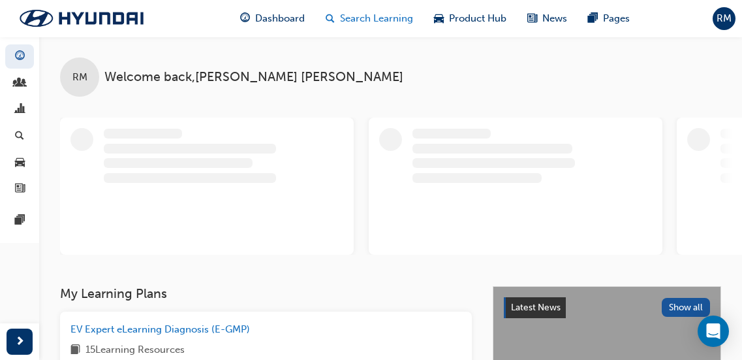
click at [384, 31] on div "Search Learning" at bounding box center [369, 18] width 108 height 27
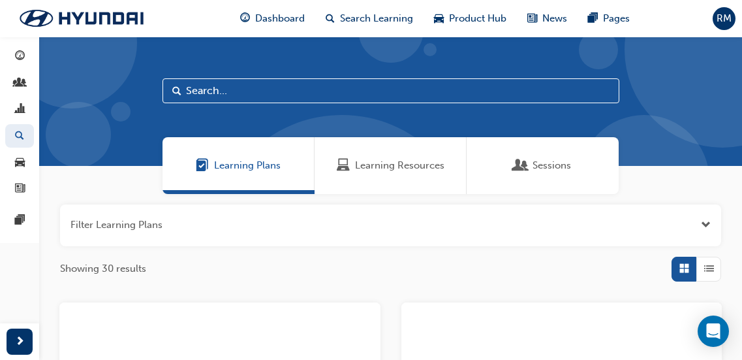
click at [386, 170] on span "Learning Resources" at bounding box center [399, 165] width 89 height 15
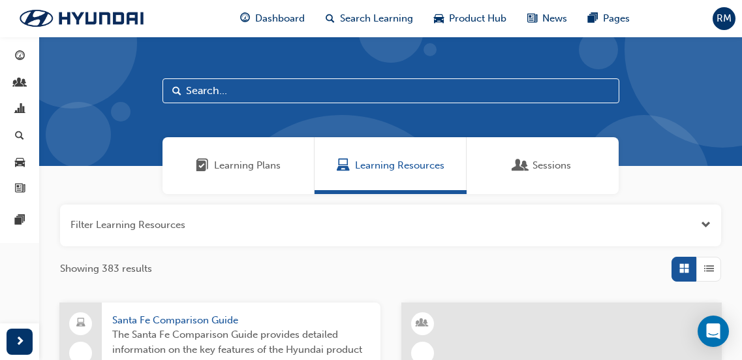
click at [220, 97] on input "text" at bounding box center [391, 90] width 457 height 25
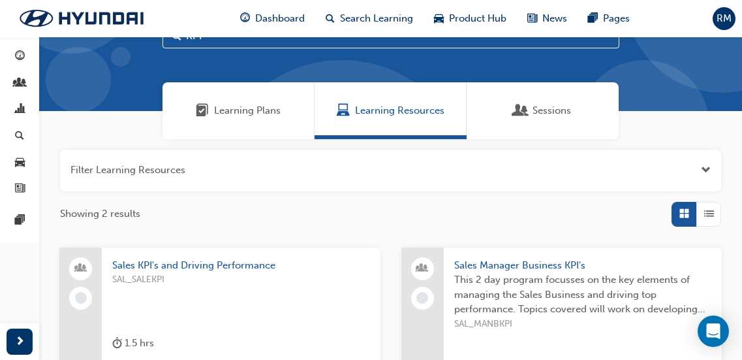
scroll to position [131, 0]
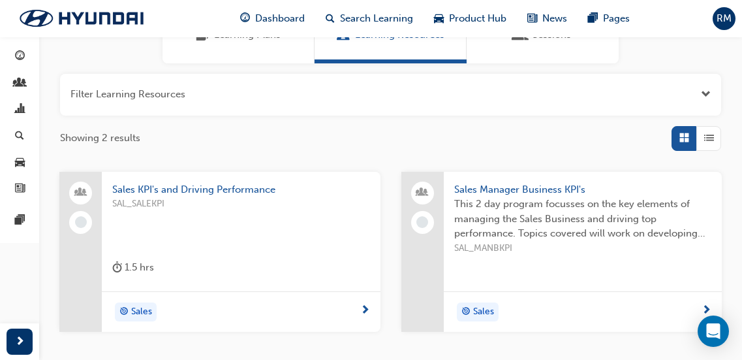
type input "KPI"
click at [501, 241] on span "SAL_MANBKPI" at bounding box center [583, 248] width 258 height 15
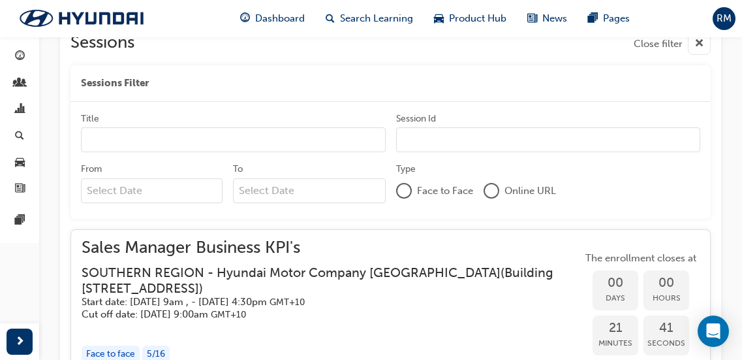
scroll to position [707, 0]
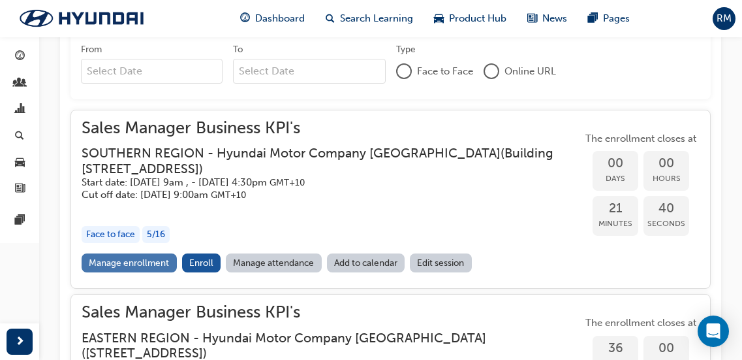
click at [131, 256] on link "Manage enrollment" at bounding box center [129, 262] width 95 height 19
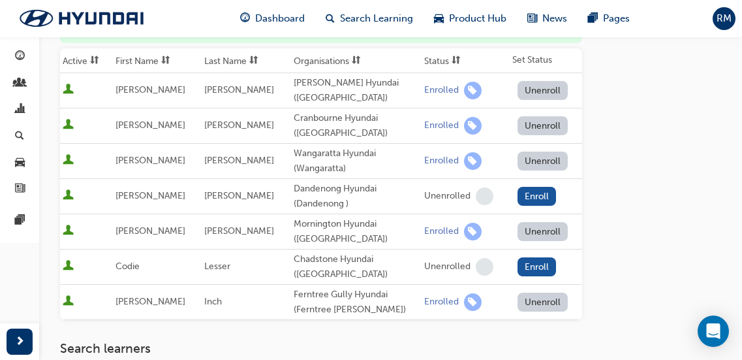
scroll to position [196, 0]
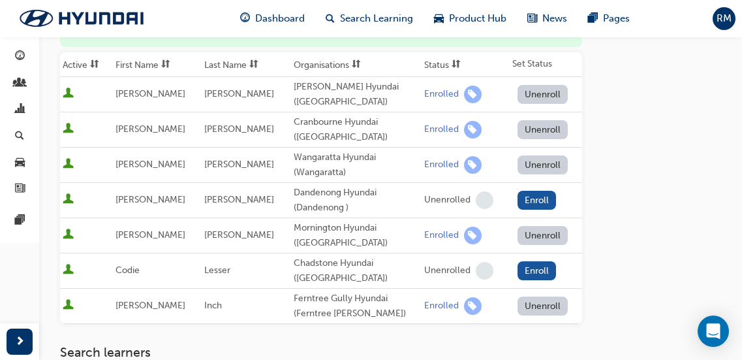
click at [550, 296] on button "Unenroll" at bounding box center [543, 305] width 51 height 19
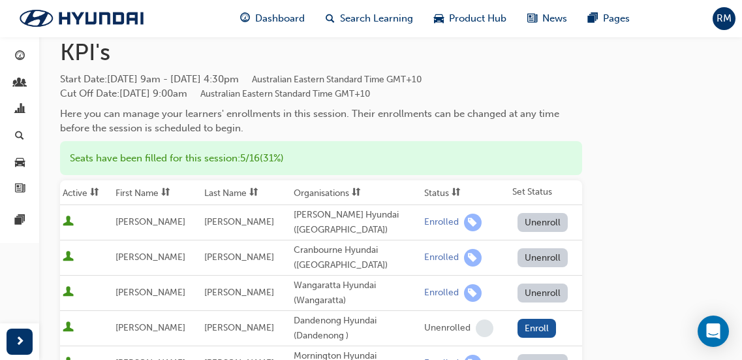
scroll to position [65, 0]
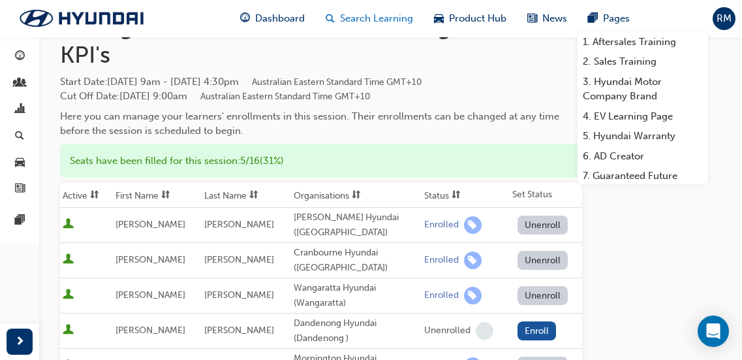
click at [347, 17] on span "Search Learning" at bounding box center [376, 18] width 73 height 15
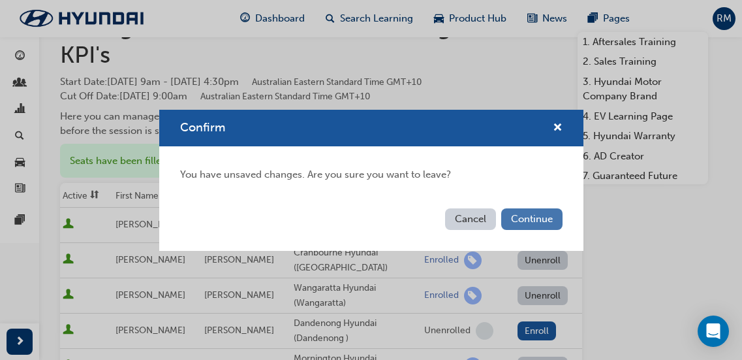
click at [510, 214] on button "Continue" at bounding box center [531, 219] width 61 height 22
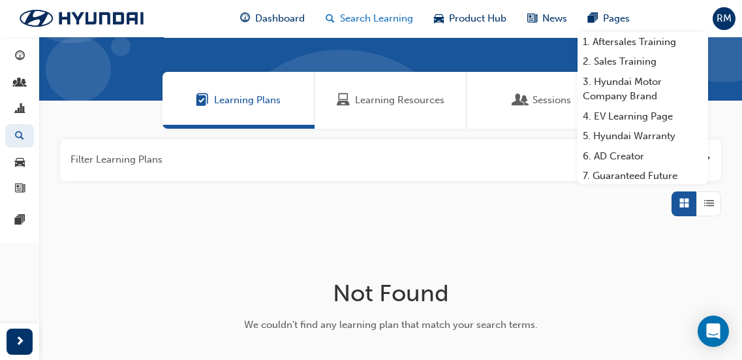
click at [391, 12] on span "Search Learning" at bounding box center [376, 18] width 73 height 15
click at [388, 97] on span "Learning Resources" at bounding box center [399, 100] width 89 height 15
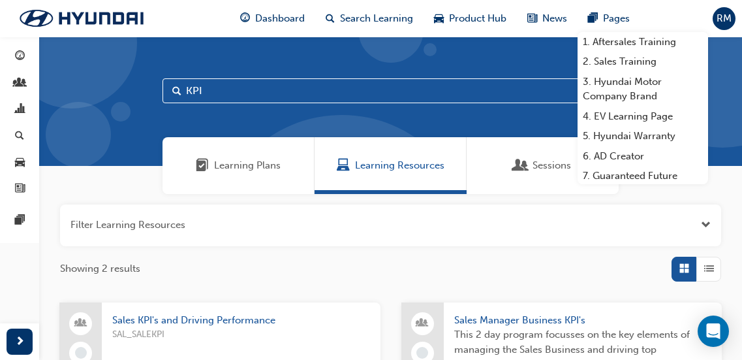
drag, startPoint x: 159, startPoint y: 88, endPoint x: 142, endPoint y: 86, distance: 17.8
click at [148, 86] on div "KPI" at bounding box center [390, 101] width 703 height 129
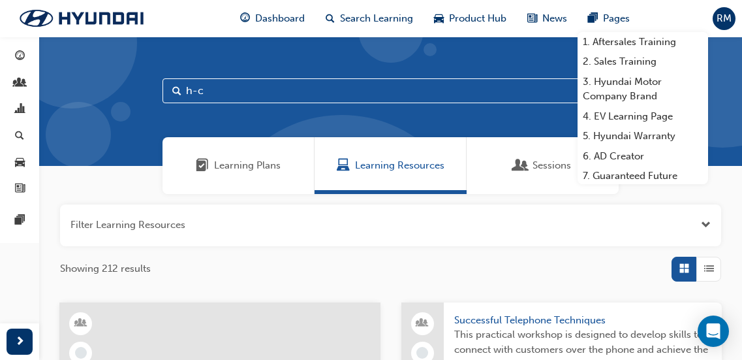
type input "h-c"
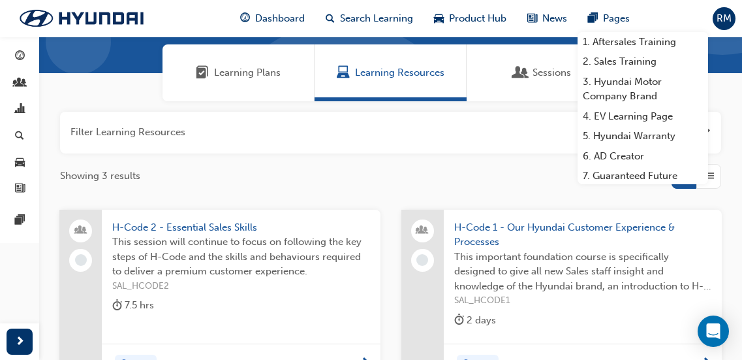
scroll to position [131, 0]
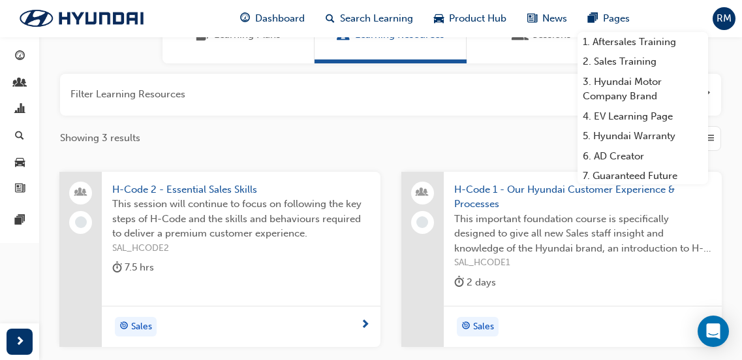
click at [300, 238] on span "This session will continue to focus on following the key steps of H-Code and th…" at bounding box center [241, 218] width 258 height 44
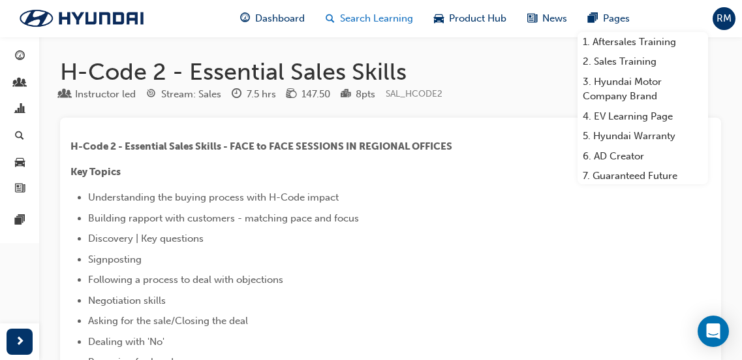
click at [372, 16] on span "Search Learning" at bounding box center [376, 18] width 73 height 15
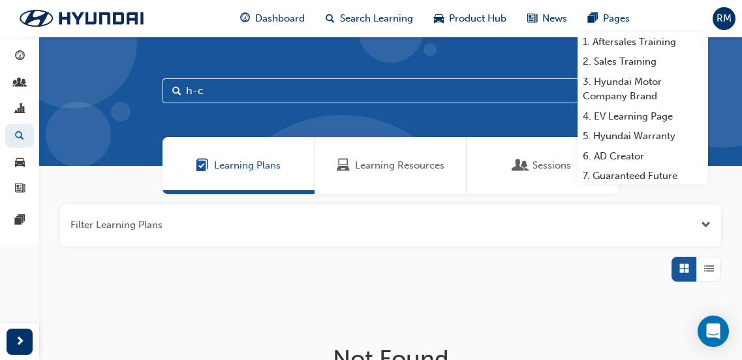
click at [287, 87] on input "h-c" at bounding box center [391, 90] width 457 height 25
click at [364, 155] on div "Learning Resources" at bounding box center [391, 165] width 152 height 57
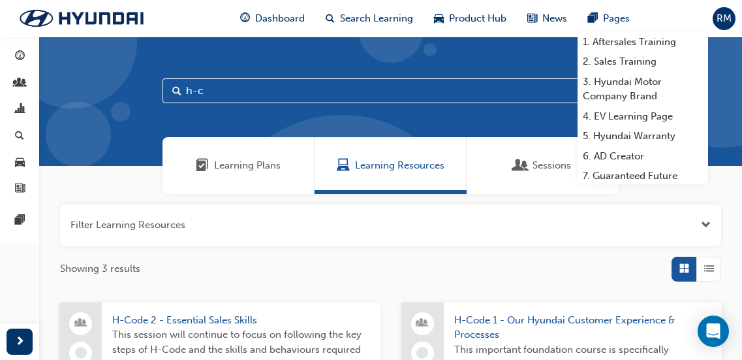
click at [265, 99] on input "h-c" at bounding box center [391, 90] width 457 height 25
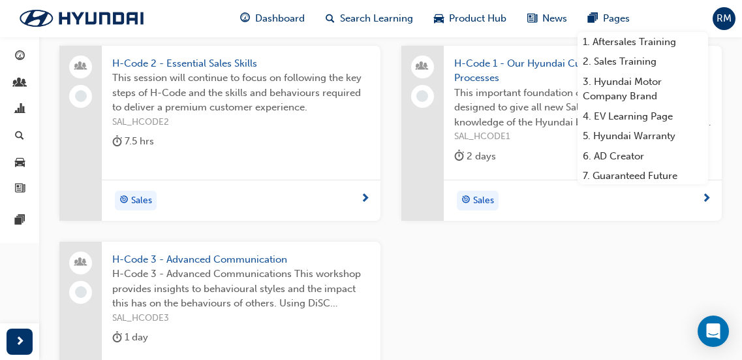
scroll to position [261, 0]
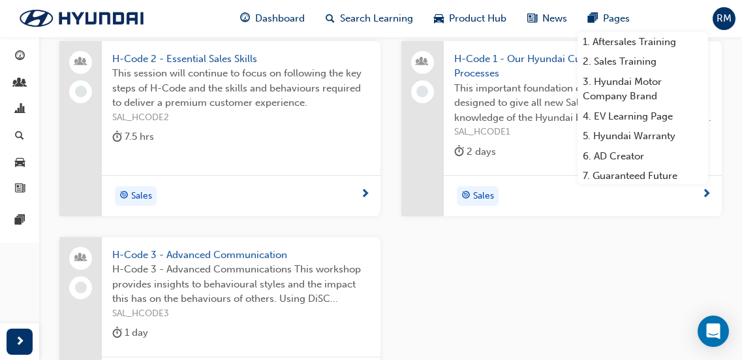
click at [287, 268] on span "H-Code 3 - Advanced Communications This workshop provides insights to behaviour…" at bounding box center [241, 284] width 258 height 44
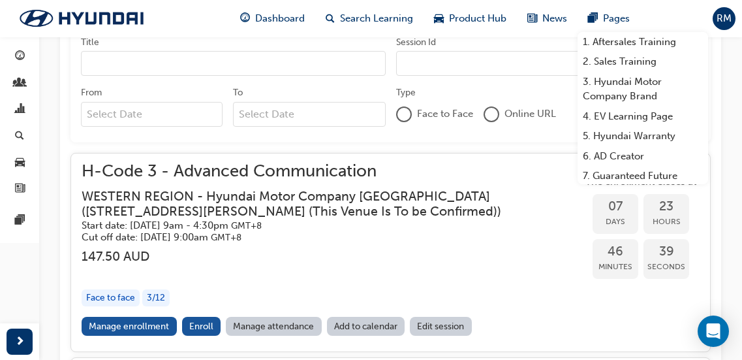
scroll to position [762, 0]
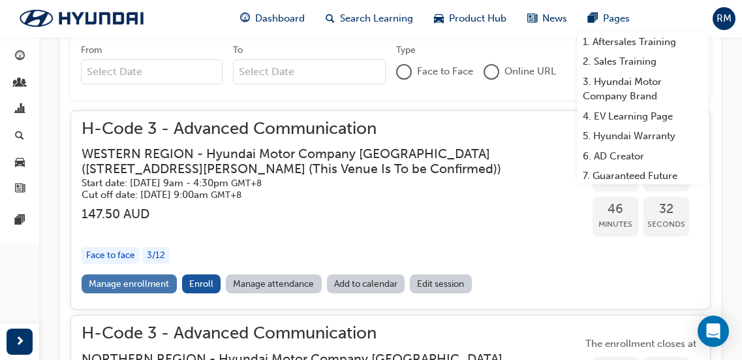
click at [168, 286] on link "Manage enrollment" at bounding box center [129, 283] width 95 height 19
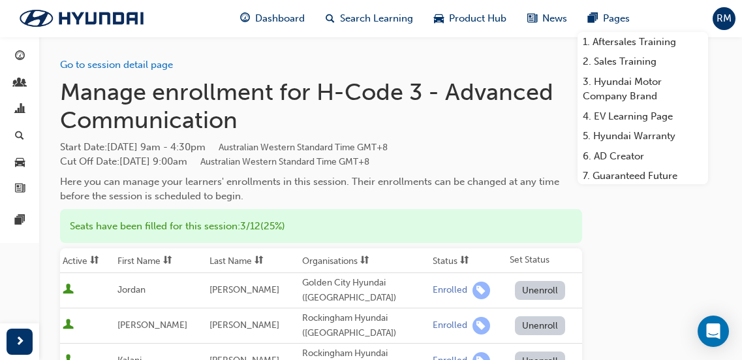
scroll to position [65, 0]
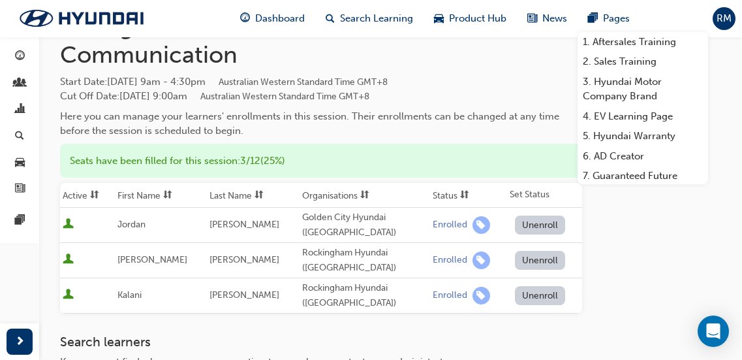
click at [639, 257] on div "Go to session detail page Manage enrollment for H-Code 3 - Advanced Communicati…" at bounding box center [390, 249] width 661 height 556
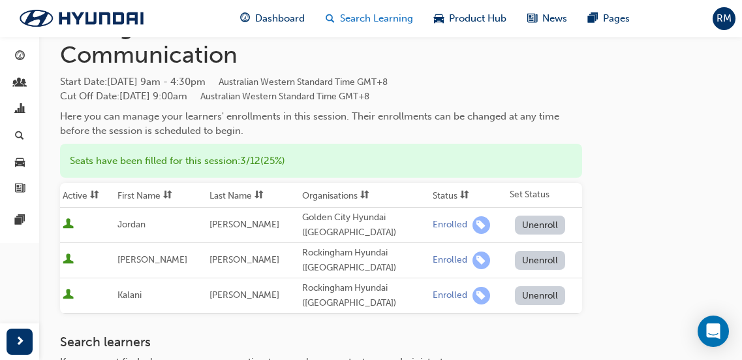
click at [405, 12] on span "Search Learning" at bounding box center [376, 18] width 73 height 15
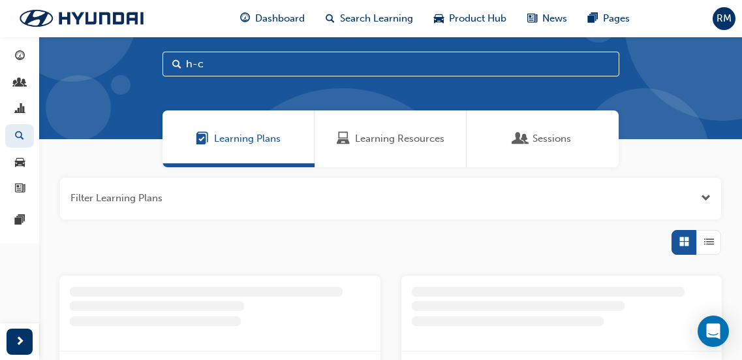
scroll to position [65, 0]
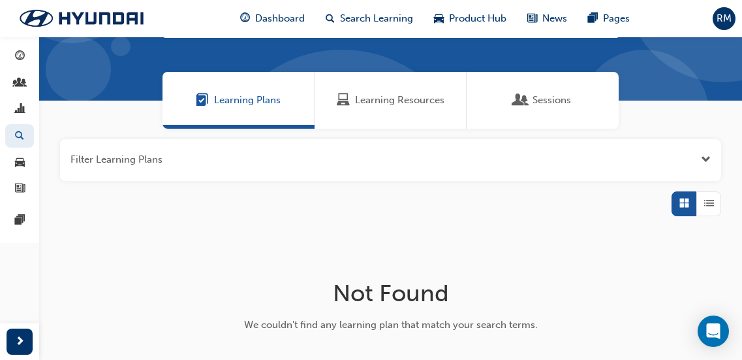
click at [396, 100] on span "Learning Resources" at bounding box center [399, 100] width 89 height 15
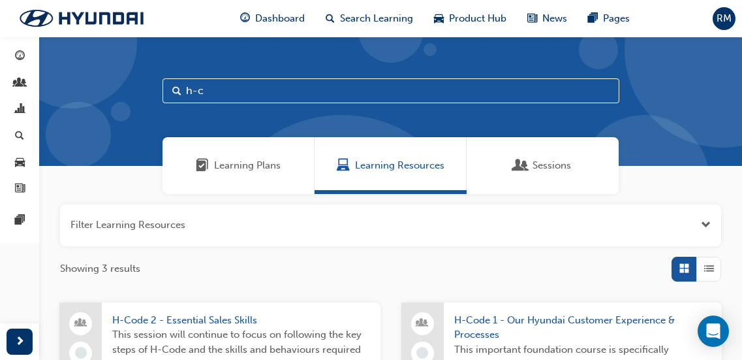
drag, startPoint x: 238, startPoint y: 89, endPoint x: 128, endPoint y: 89, distance: 109.7
click at [128, 89] on div "h-c" at bounding box center [390, 101] width 703 height 129
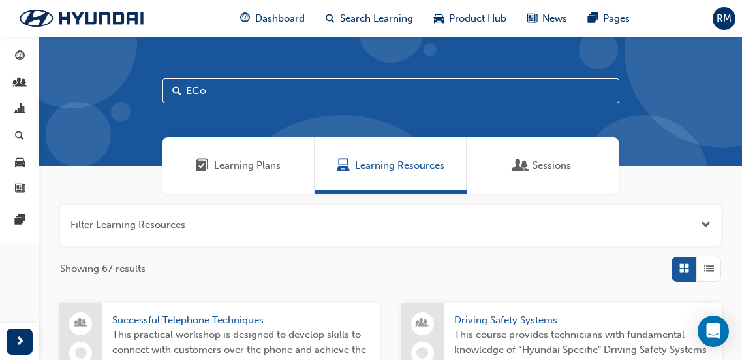
type input "ECo"
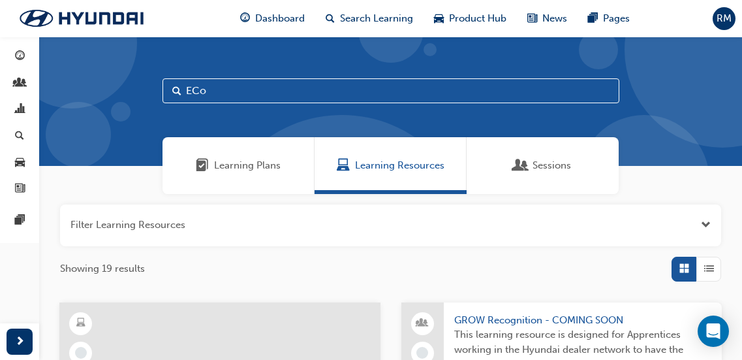
click at [713, 267] on span "List" at bounding box center [709, 268] width 10 height 15
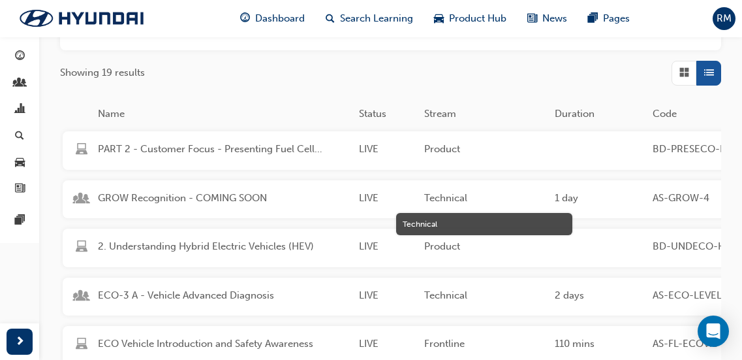
scroll to position [326, 0]
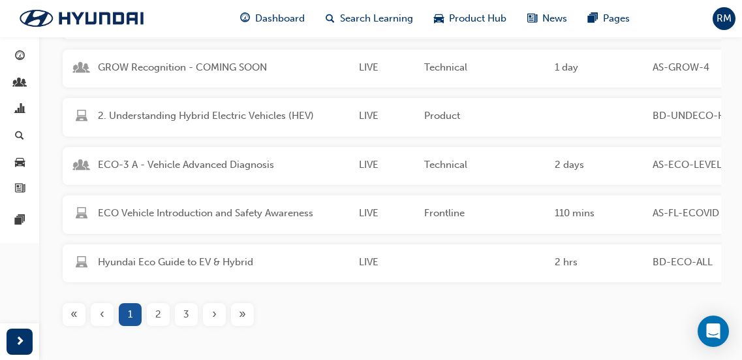
click at [163, 326] on div "2" at bounding box center [158, 314] width 23 height 23
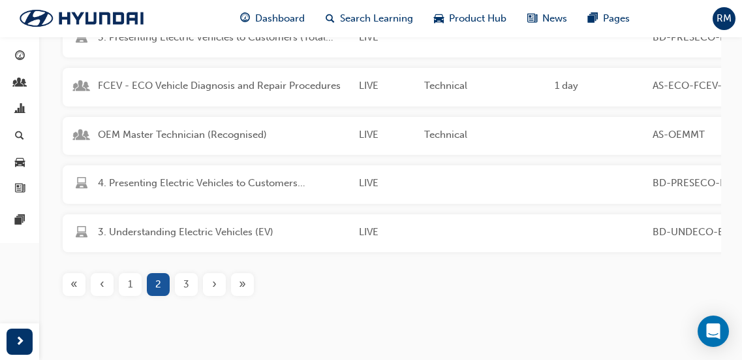
scroll to position [392, 0]
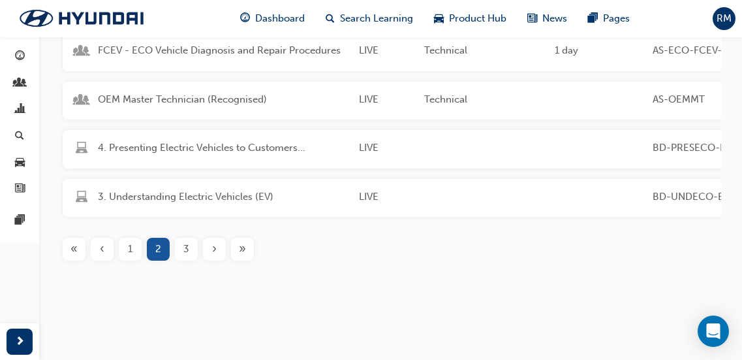
click at [183, 260] on div "3" at bounding box center [186, 249] width 23 height 23
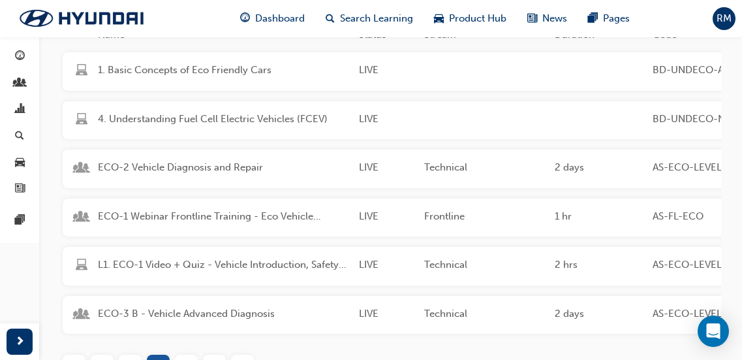
scroll to position [261, 0]
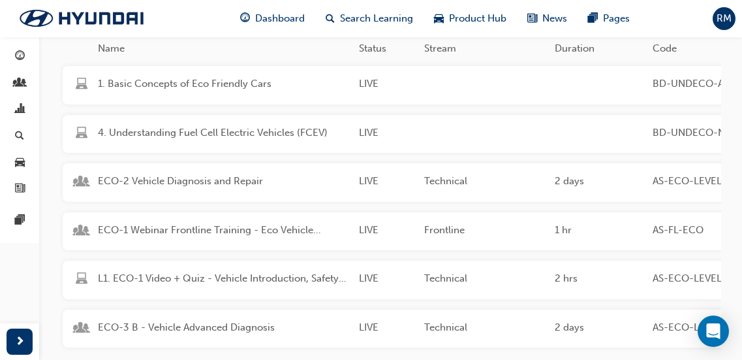
click at [190, 172] on div "ECO-2 Vehicle Diagnosis and Repair LIVE Technical 2 days AS-ECO-LEVEL 2 This co…" at bounding box center [556, 182] width 987 height 39
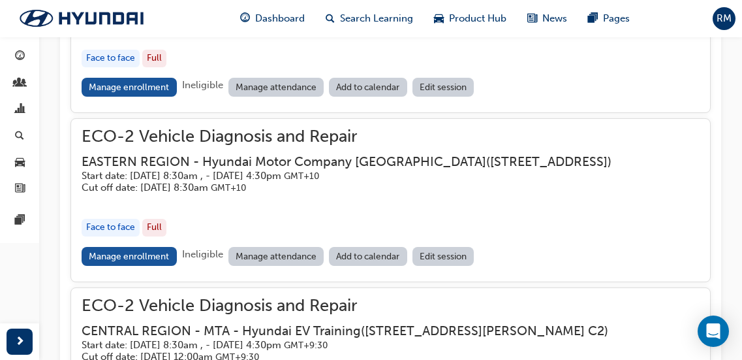
scroll to position [1420, 0]
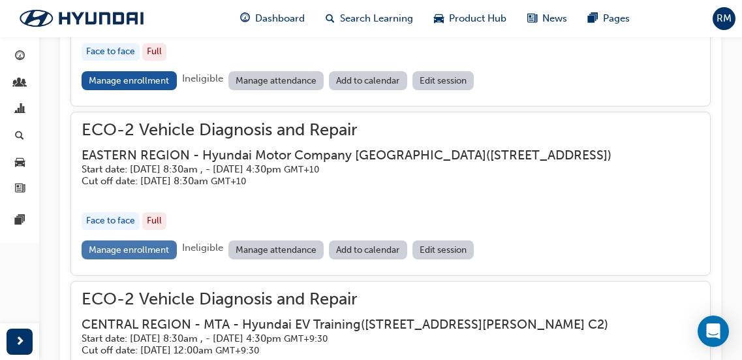
click at [149, 259] on link "Manage enrollment" at bounding box center [129, 249] width 95 height 19
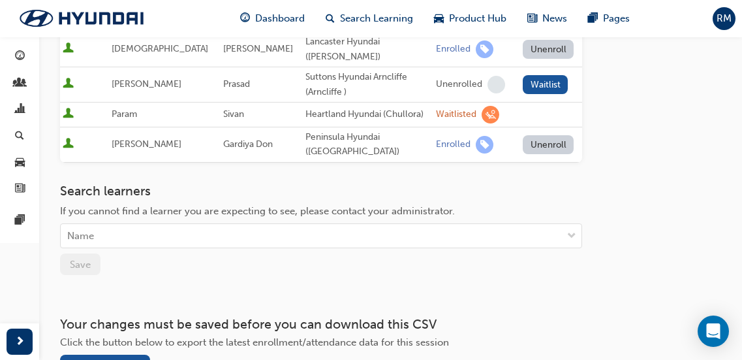
scroll to position [457, 0]
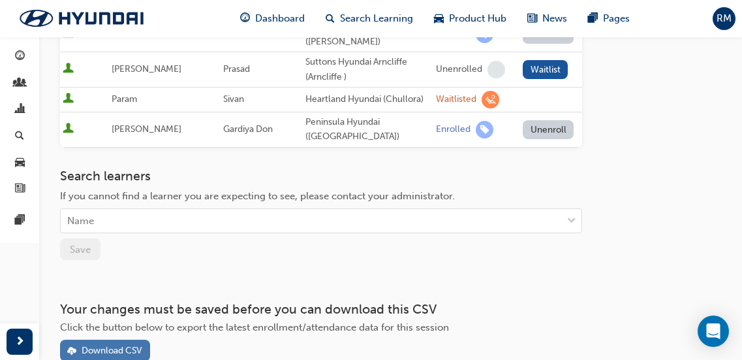
click at [129, 345] on div "Download CSV" at bounding box center [112, 350] width 61 height 11
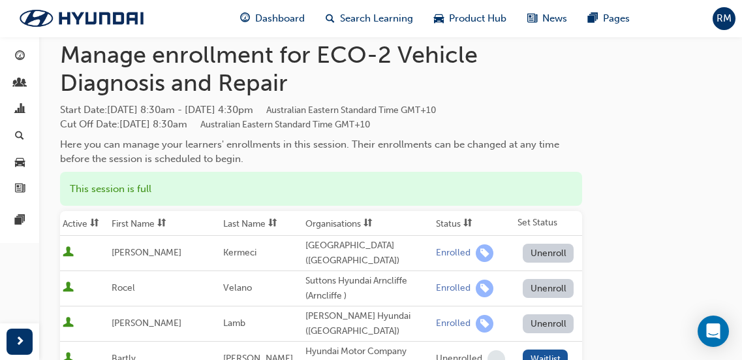
scroll to position [0, 0]
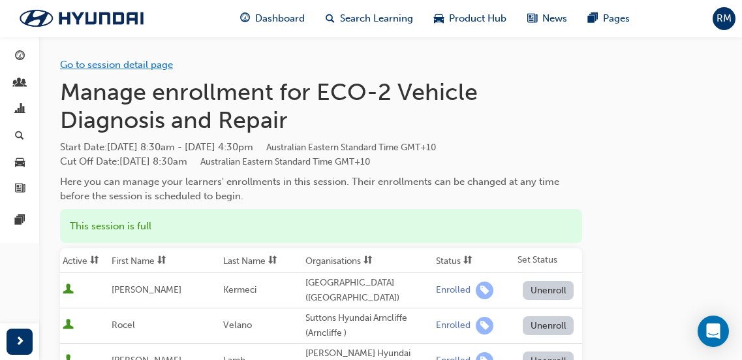
click at [164, 67] on link "Go to session detail page" at bounding box center [116, 65] width 113 height 12
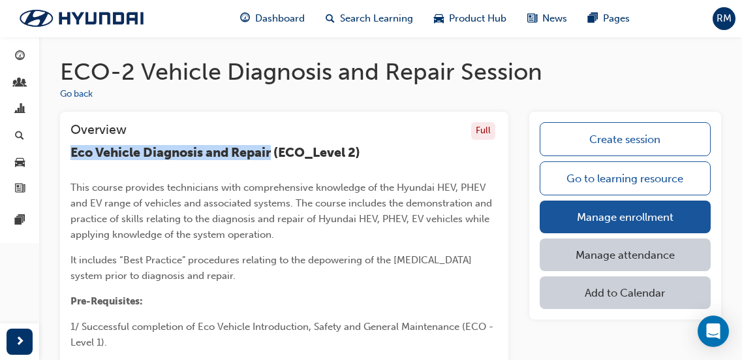
drag, startPoint x: 73, startPoint y: 147, endPoint x: 272, endPoint y: 147, distance: 199.1
click at [272, 147] on span "Eco Vehicle Diagnosis and Repair (ECO_Level 2)" at bounding box center [215, 152] width 290 height 15
copy span "Eco Vehicle Diagnosis and Repair"
click at [376, 11] on span "Search Learning" at bounding box center [376, 18] width 73 height 15
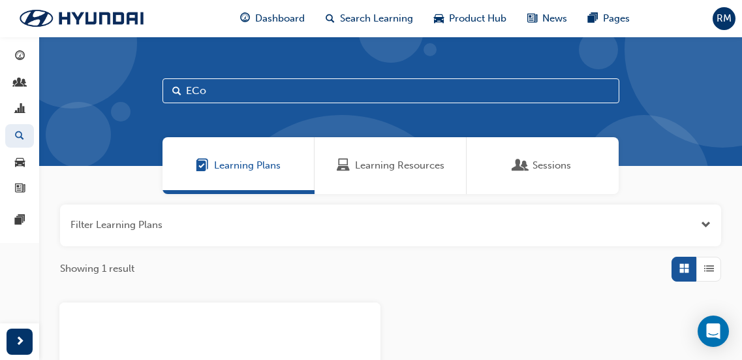
click at [443, 163] on span "Learning Resources" at bounding box center [399, 165] width 89 height 15
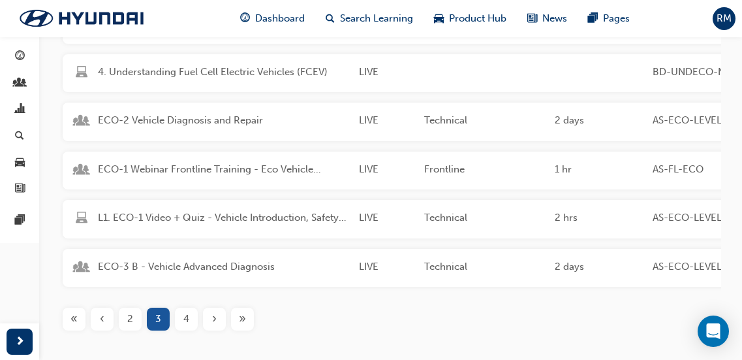
scroll to position [326, 0]
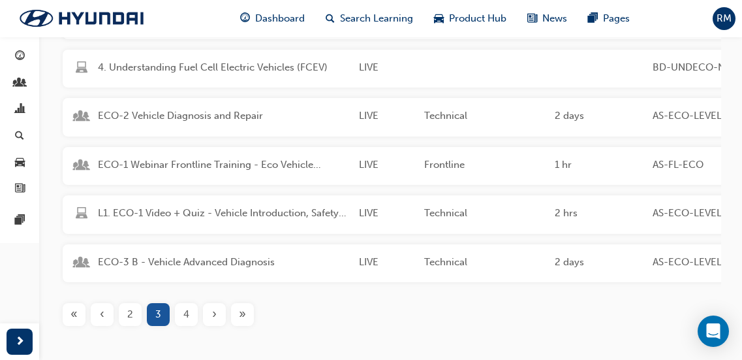
click at [171, 122] on span "ECO-2 Vehicle Diagnosis and Repair" at bounding box center [223, 115] width 251 height 15
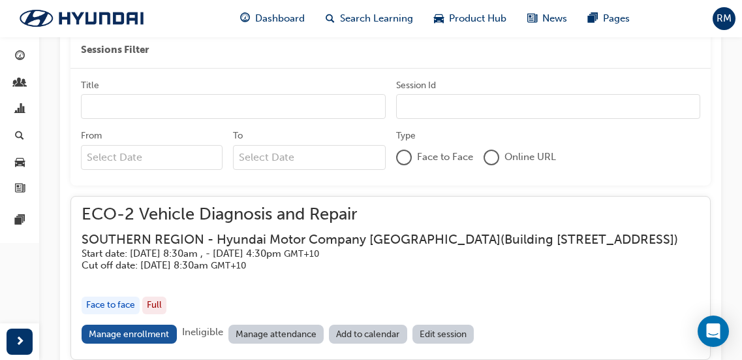
scroll to position [1232, 0]
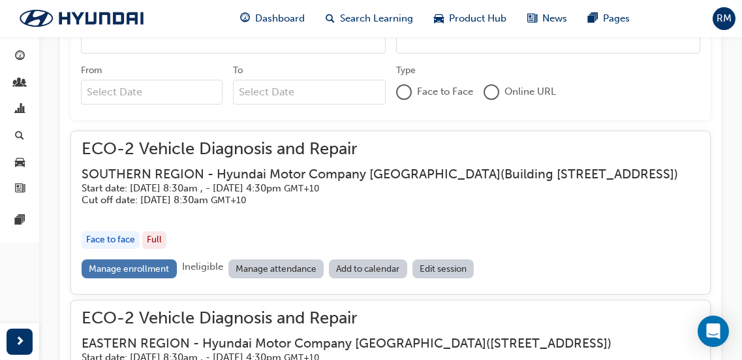
click at [130, 278] on link "Manage enrollment" at bounding box center [129, 268] width 95 height 19
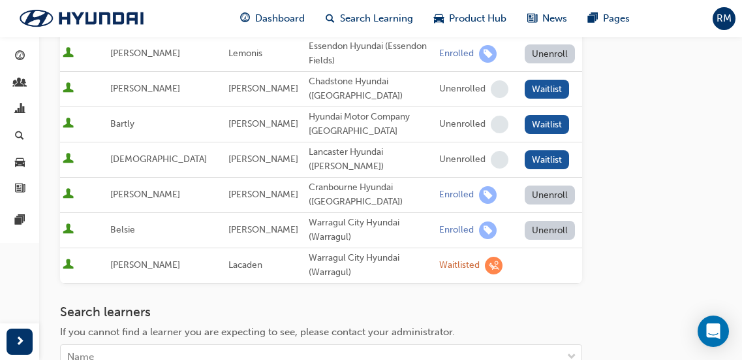
scroll to position [581, 0]
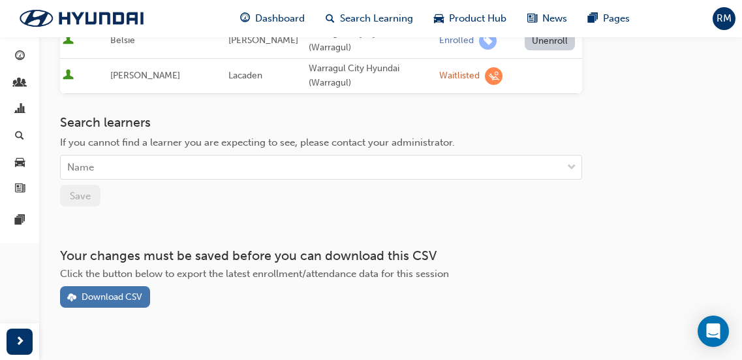
click at [130, 291] on div "Download CSV" at bounding box center [112, 296] width 61 height 11
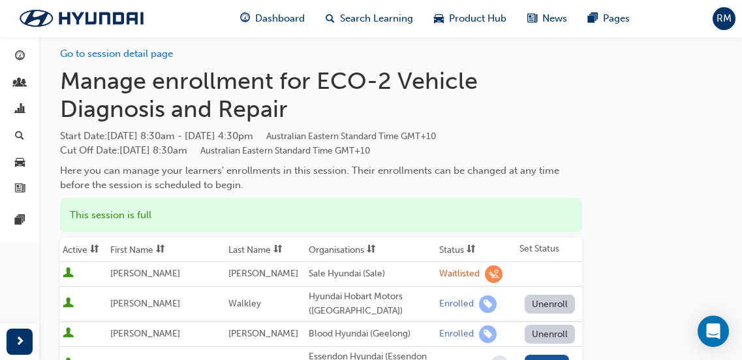
scroll to position [0, 0]
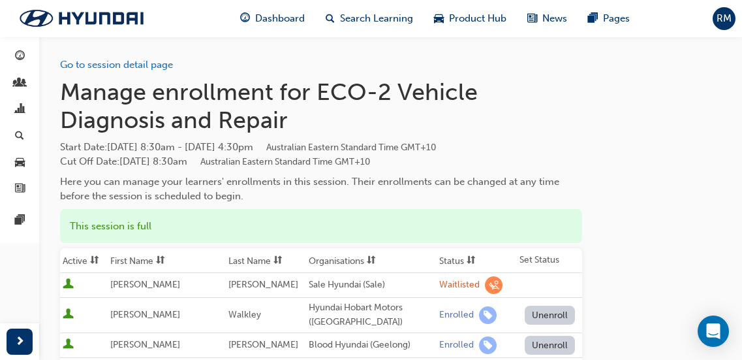
click at [149, 55] on div "Go to session detail page" at bounding box center [321, 55] width 522 height 36
click at [150, 62] on link "Go to session detail page" at bounding box center [116, 65] width 113 height 12
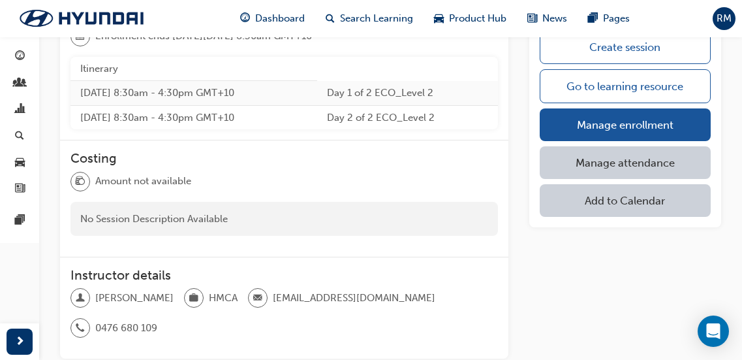
scroll to position [783, 0]
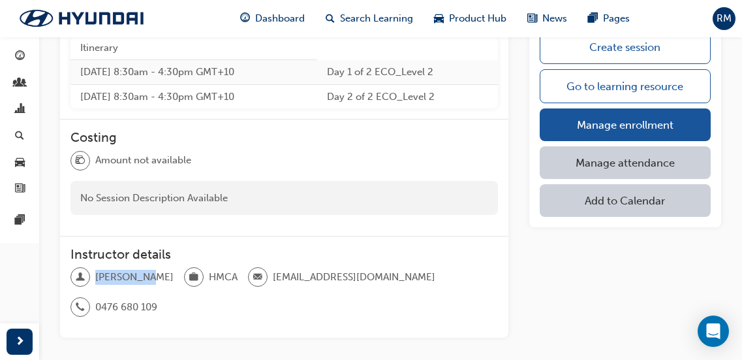
drag, startPoint x: 97, startPoint y: 277, endPoint x: 148, endPoint y: 275, distance: 51.6
click at [148, 275] on div "[PERSON_NAME] [EMAIL_ADDRESS][DOMAIN_NAME] 0476 680 109" at bounding box center [284, 297] width 428 height 60
copy span "[PERSON_NAME]"
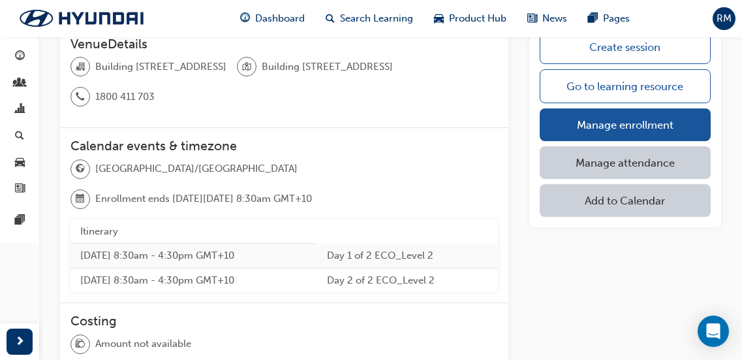
scroll to position [587, 0]
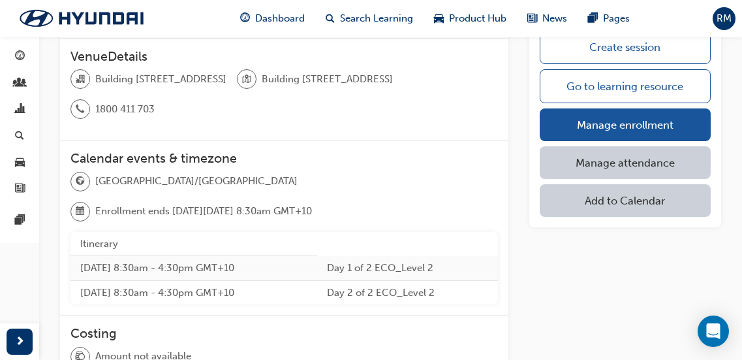
drag, startPoint x: 413, startPoint y: 78, endPoint x: 176, endPoint y: 56, distance: 238.0
click at [176, 56] on div "VenueDetails Building [STREET_ADDRESS] 1800 411 703" at bounding box center [284, 90] width 448 height 102
copy div "Building [STREET_ADDRESS]"
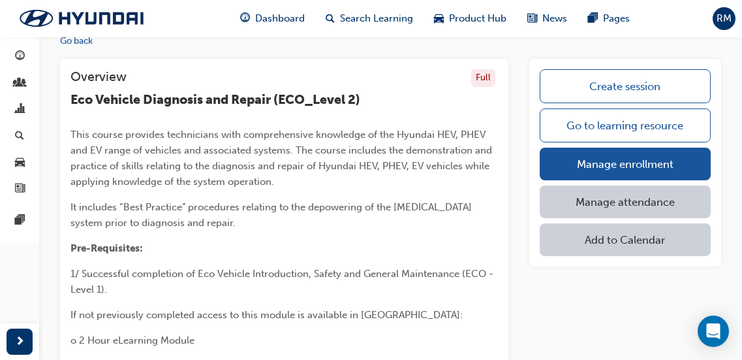
scroll to position [0, 0]
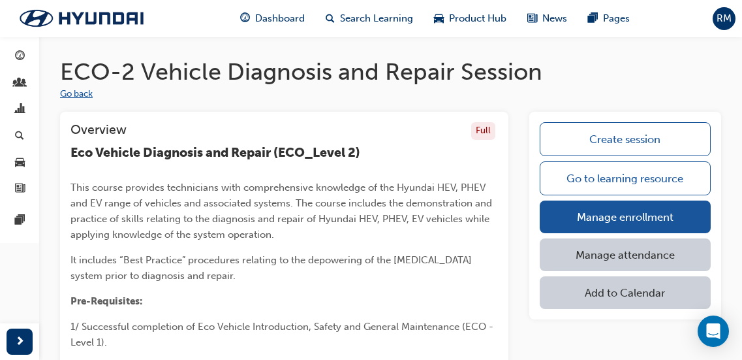
click at [74, 99] on button "Go back" at bounding box center [76, 94] width 33 height 15
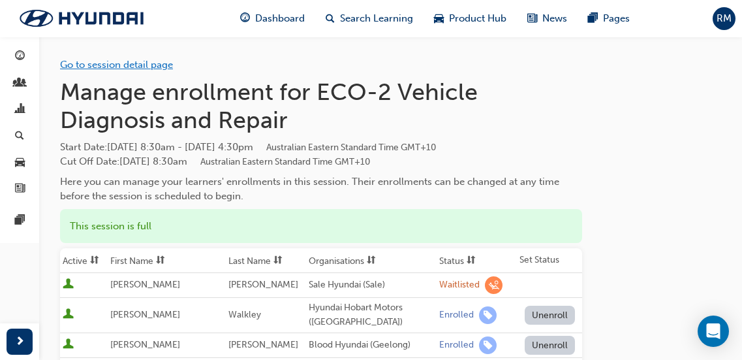
click at [157, 63] on link "Go to session detail page" at bounding box center [116, 65] width 113 height 12
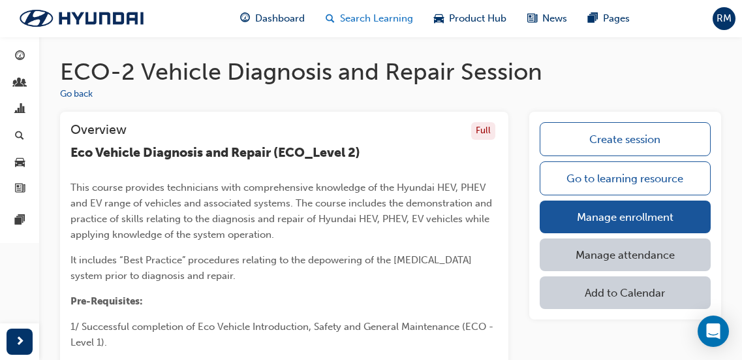
click at [378, 13] on span "Search Learning" at bounding box center [376, 18] width 73 height 15
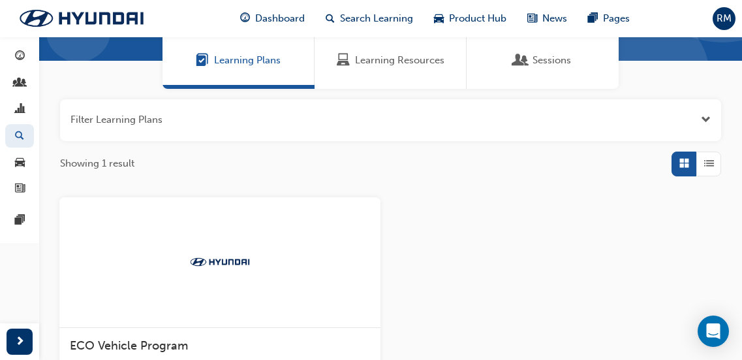
scroll to position [261, 0]
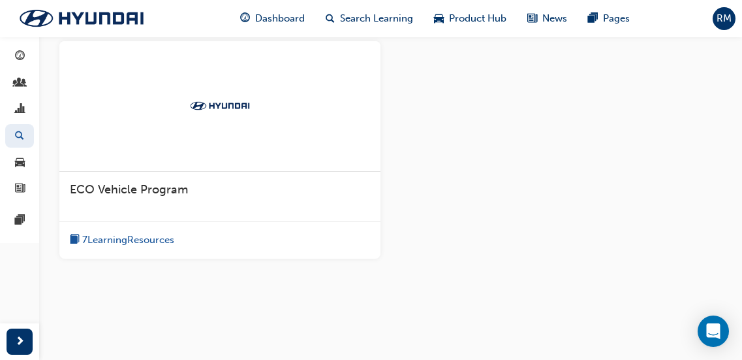
click at [127, 179] on div "ECO Vehicle Program" at bounding box center [219, 197] width 321 height 50
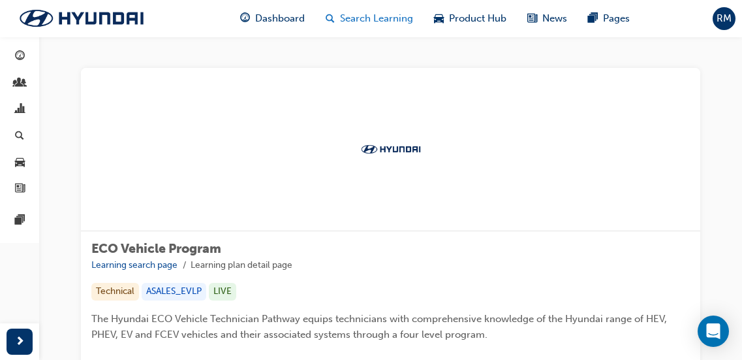
click at [379, 22] on span "Search Learning" at bounding box center [376, 18] width 73 height 15
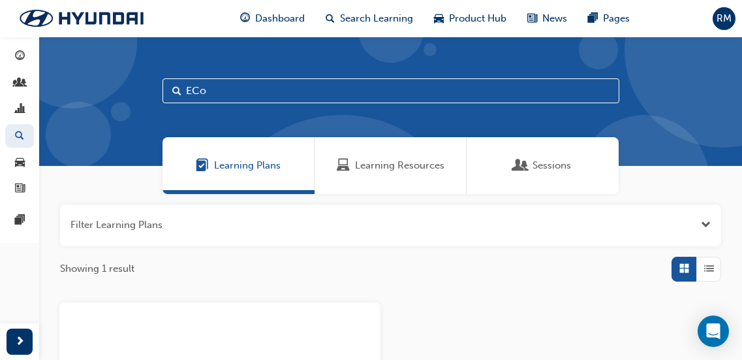
click at [353, 167] on div "Learning Resources" at bounding box center [391, 165] width 108 height 15
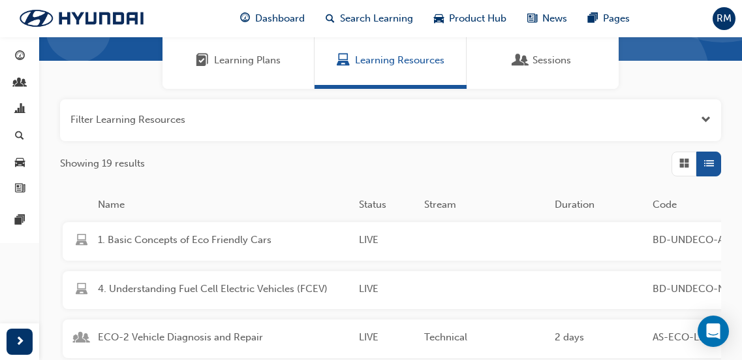
scroll to position [196, 0]
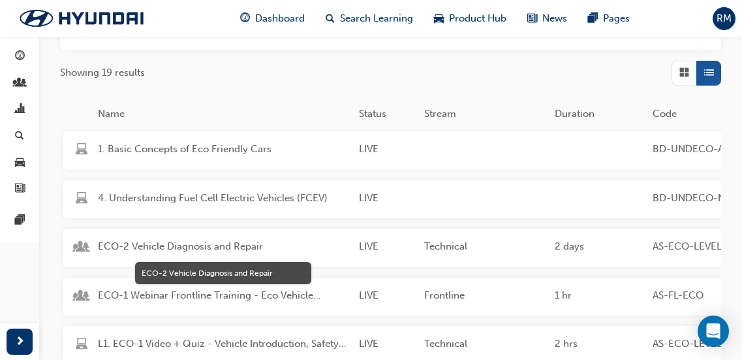
click at [221, 245] on span "ECO-2 Vehicle Diagnosis and Repair" at bounding box center [223, 246] width 251 height 15
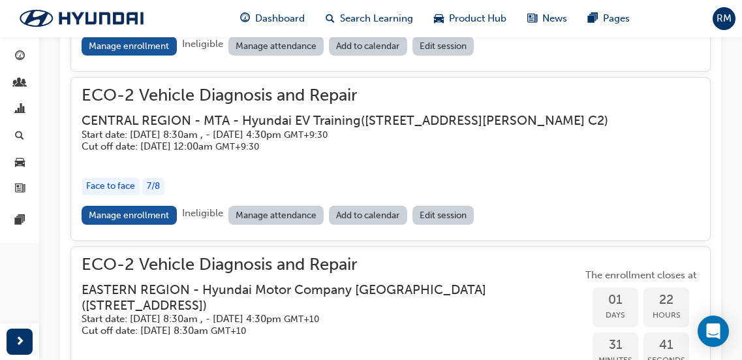
scroll to position [1688, 0]
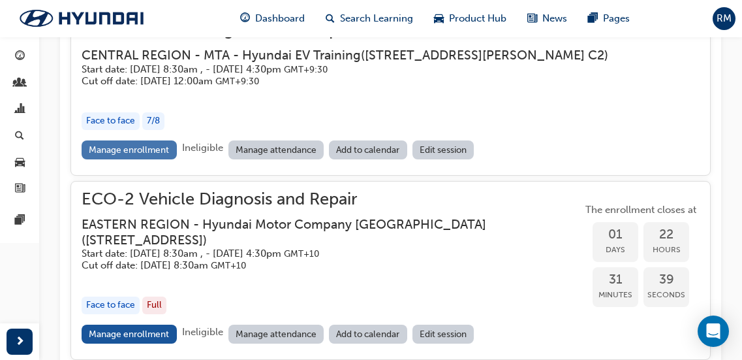
click at [143, 159] on link "Manage enrollment" at bounding box center [129, 149] width 95 height 19
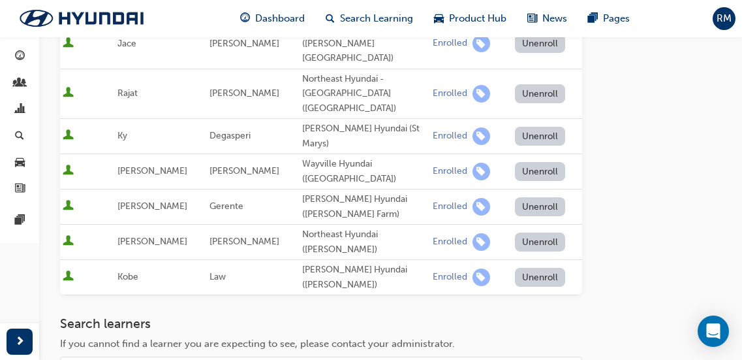
scroll to position [392, 0]
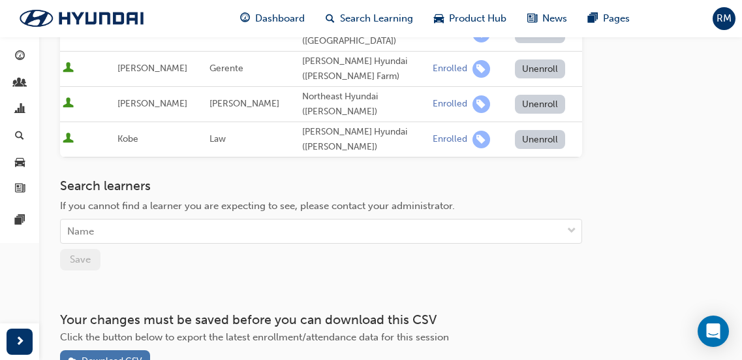
click at [123, 355] on div "Download CSV" at bounding box center [112, 360] width 61 height 11
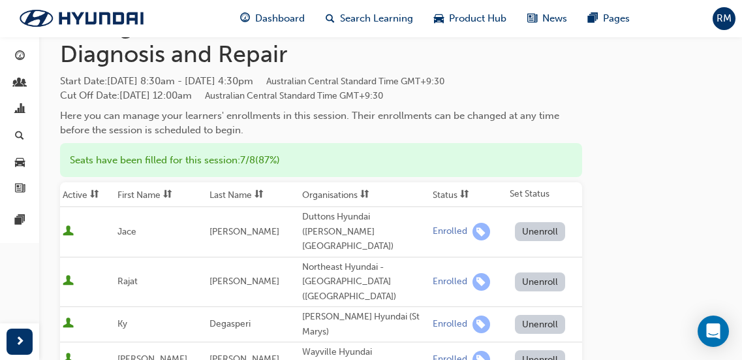
scroll to position [0, 0]
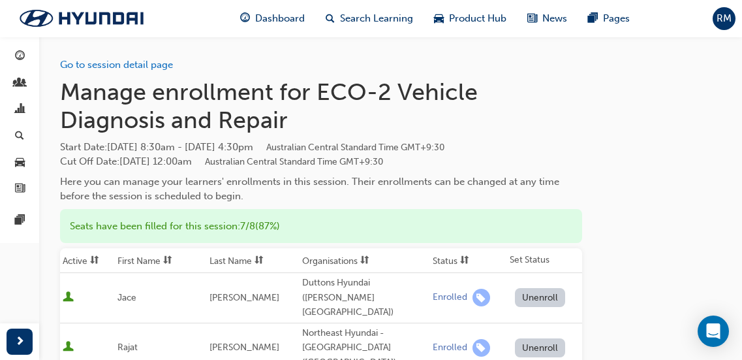
click at [112, 70] on div "Go to session detail page" at bounding box center [321, 55] width 522 height 36
click at [120, 63] on link "Go to session detail page" at bounding box center [116, 65] width 113 height 12
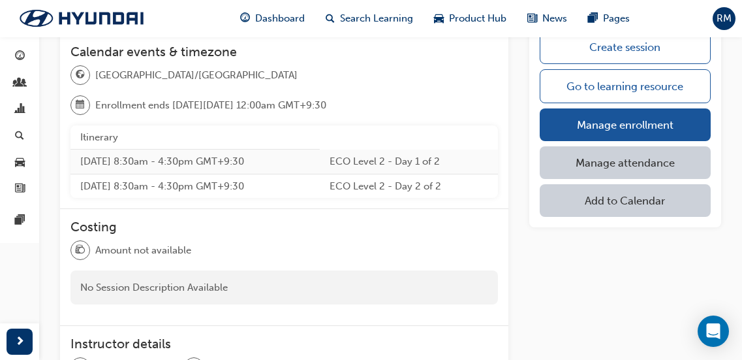
scroll to position [783, 0]
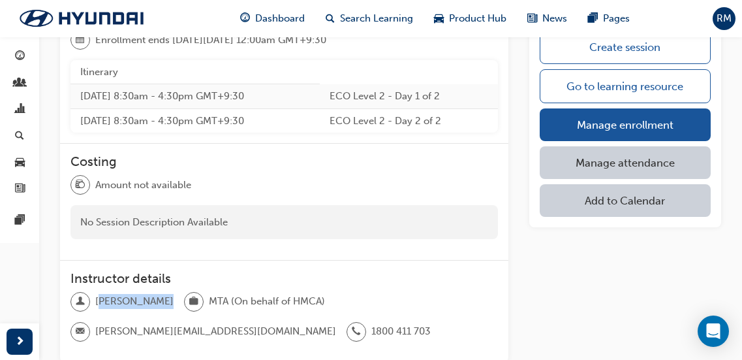
drag, startPoint x: 99, startPoint y: 268, endPoint x: 193, endPoint y: 272, distance: 94.0
click at [193, 292] on div "[PERSON_NAME] MTA (On behalf of HMCA) [PERSON_NAME][EMAIL_ADDRESS][DOMAIN_NAME]…" at bounding box center [284, 322] width 428 height 60
click at [105, 294] on span "[PERSON_NAME]" at bounding box center [134, 301] width 78 height 15
drag, startPoint x: 97, startPoint y: 272, endPoint x: 173, endPoint y: 271, distance: 76.4
click at [173, 294] on span "[PERSON_NAME]" at bounding box center [134, 301] width 78 height 15
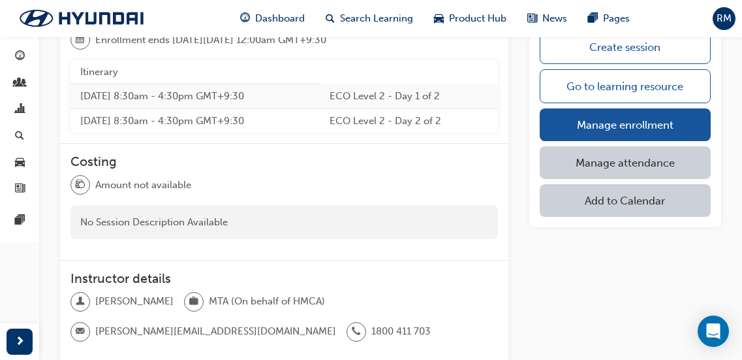
copy span "[PERSON_NAME]"
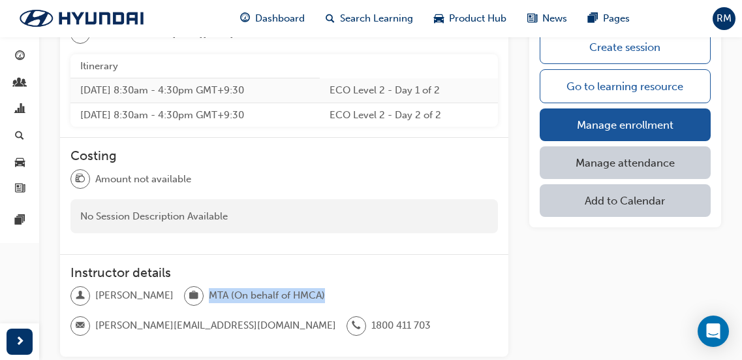
drag, startPoint x: 210, startPoint y: 262, endPoint x: 332, endPoint y: 262, distance: 122.1
click at [332, 286] on div "[PERSON_NAME] MTA (On behalf of HMCA) [PERSON_NAME][EMAIL_ADDRESS][DOMAIN_NAME]…" at bounding box center [284, 316] width 428 height 60
copy span "MTA (On behalf of HMCA)"
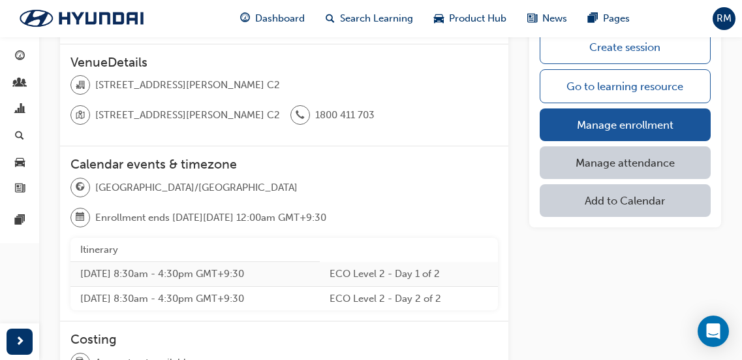
scroll to position [593, 0]
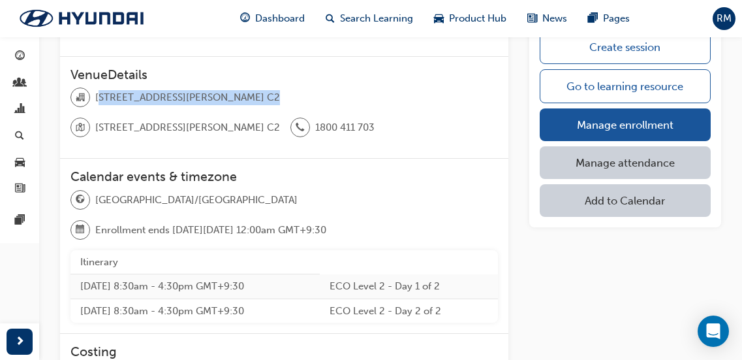
drag, startPoint x: 99, startPoint y: 94, endPoint x: 273, endPoint y: 95, distance: 174.3
click at [246, 95] on span "[STREET_ADDRESS][PERSON_NAME] C2" at bounding box center [187, 97] width 185 height 15
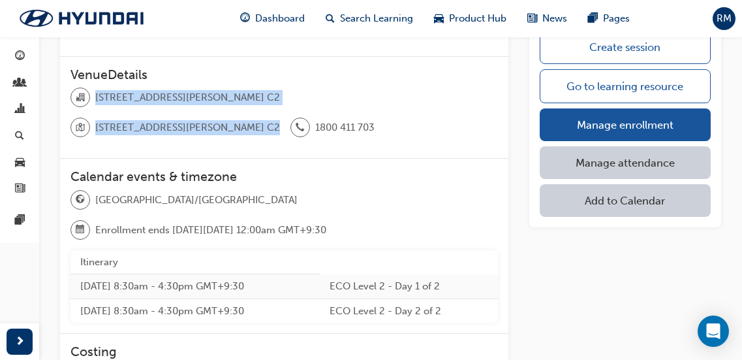
drag, startPoint x: 336, startPoint y: 97, endPoint x: 96, endPoint y: 97, distance: 240.2
click at [96, 97] on div "[STREET_ADDRESS][PERSON_NAME] - ROOM C2 [STREET_ADDRESS][PERSON_NAME] C2 1800 4…" at bounding box center [284, 117] width 428 height 60
click at [280, 92] on span "[STREET_ADDRESS][PERSON_NAME] C2" at bounding box center [187, 97] width 185 height 15
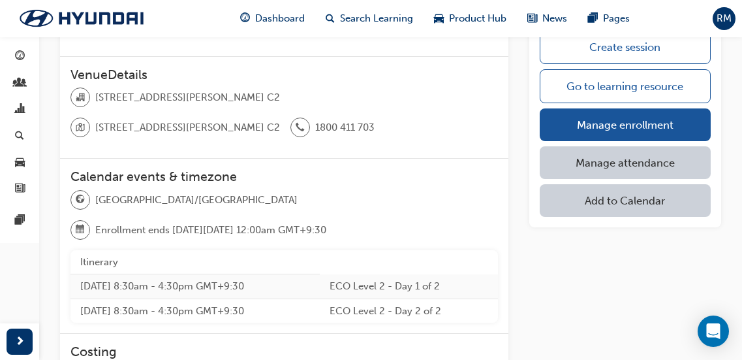
drag, startPoint x: 317, startPoint y: 95, endPoint x: 95, endPoint y: 101, distance: 222.0
click at [95, 101] on div "[STREET_ADDRESS][PERSON_NAME] - ROOM C2 [STREET_ADDRESS][PERSON_NAME] C2 1800 4…" at bounding box center [284, 117] width 428 height 60
copy span "[STREET_ADDRESS][PERSON_NAME] C2"
click at [382, 17] on span "Search Learning" at bounding box center [376, 18] width 73 height 15
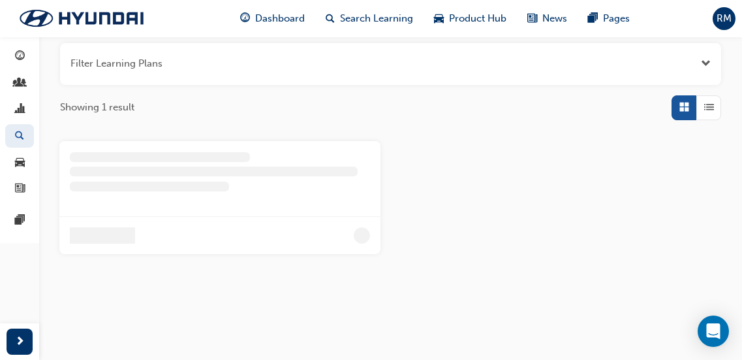
scroll to position [287, 0]
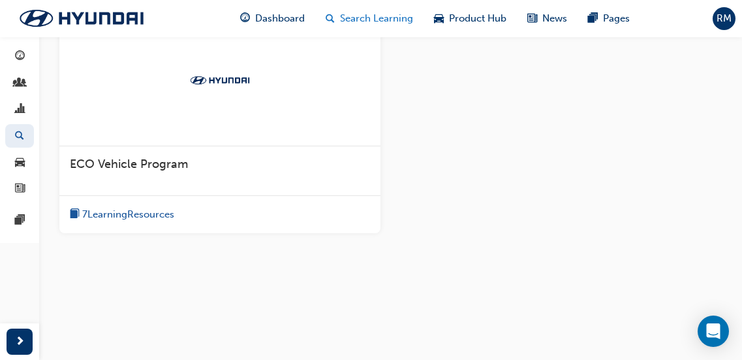
click at [377, 24] on span "Search Learning" at bounding box center [376, 18] width 73 height 15
click at [379, 14] on span "Search Learning" at bounding box center [376, 18] width 73 height 15
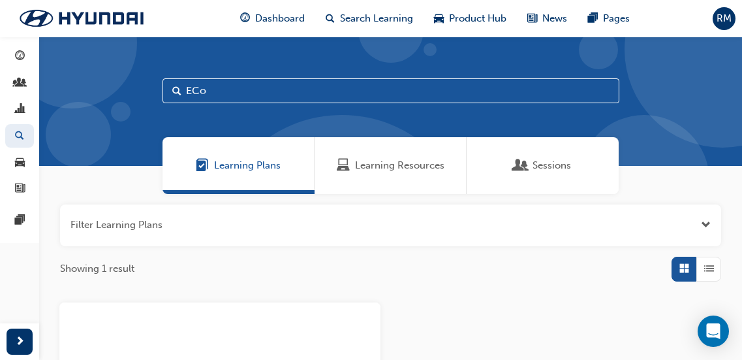
click at [381, 156] on div "Learning Resources" at bounding box center [391, 165] width 152 height 57
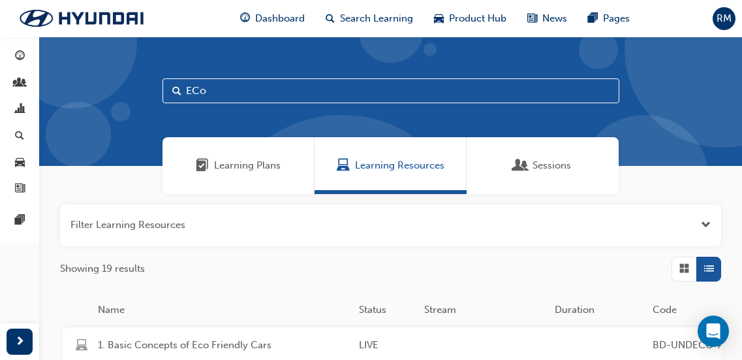
drag, startPoint x: 217, startPoint y: 93, endPoint x: 156, endPoint y: 86, distance: 61.1
click at [156, 86] on div "ECo" at bounding box center [390, 101] width 703 height 129
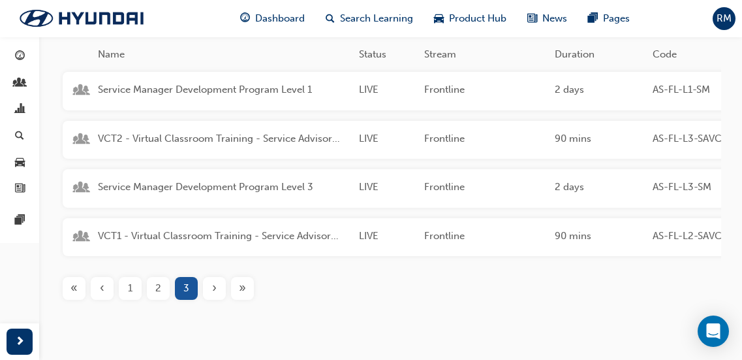
scroll to position [261, 0]
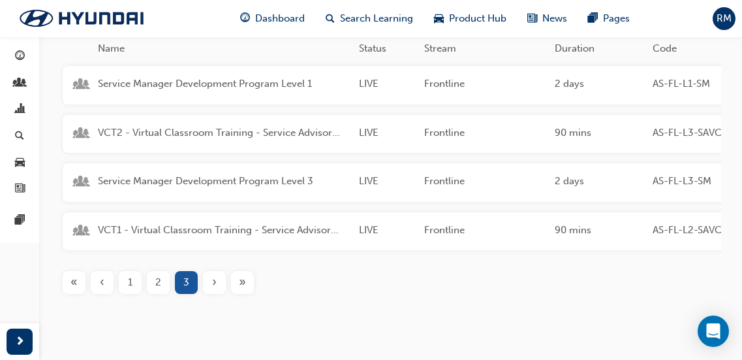
type input "serv"
click at [130, 290] on span "1" at bounding box center [130, 282] width 5 height 15
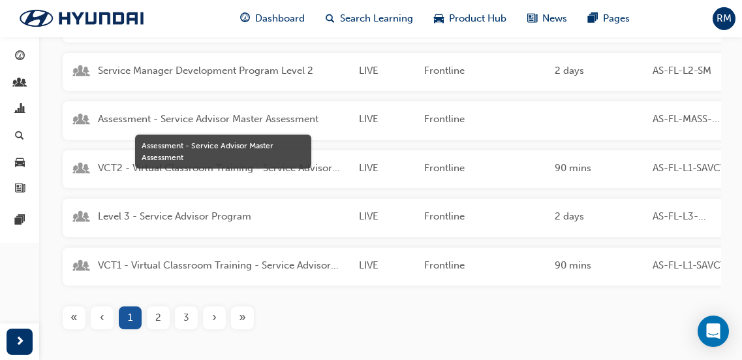
scroll to position [326, 0]
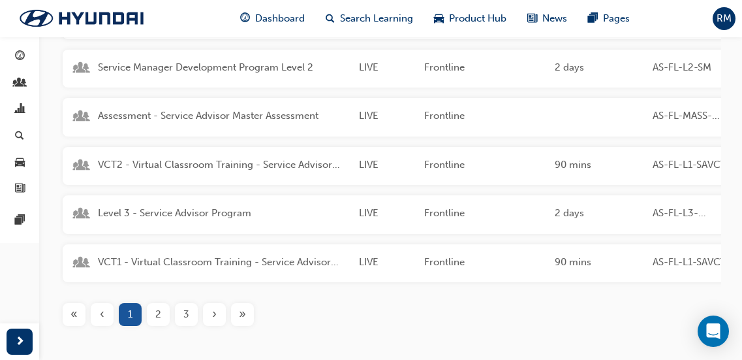
click at [155, 323] on div "2" at bounding box center [158, 314] width 23 height 23
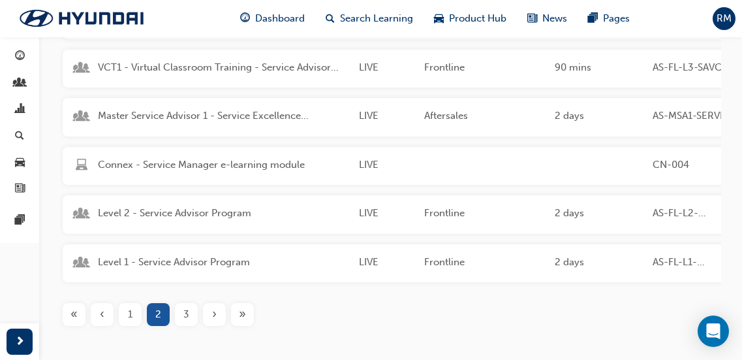
click at [181, 204] on div "Level 2 - Service Advisor Program LIVE Frontline 2 days AS-FL-L2-SA This Servic…" at bounding box center [556, 214] width 987 height 39
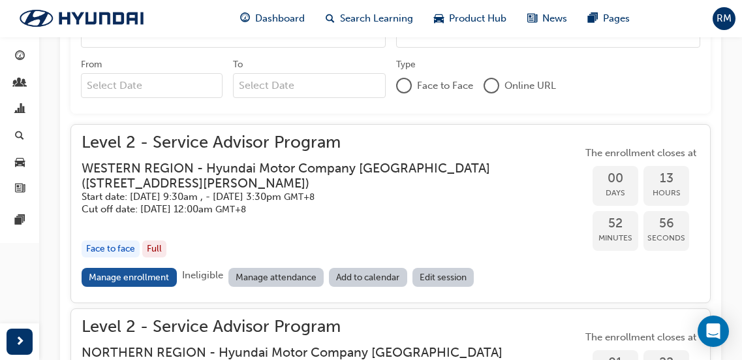
scroll to position [1078, 0]
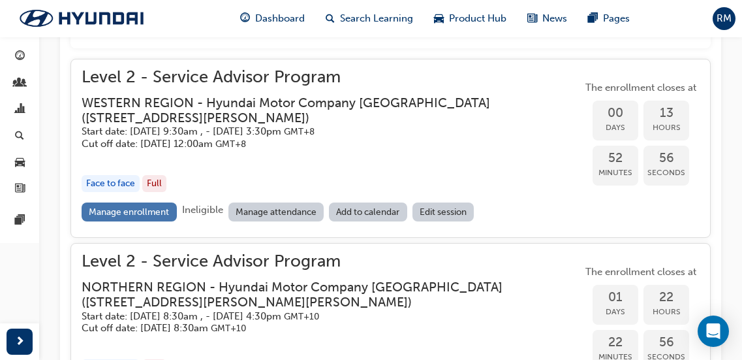
click at [157, 209] on link "Manage enrollment" at bounding box center [129, 211] width 95 height 19
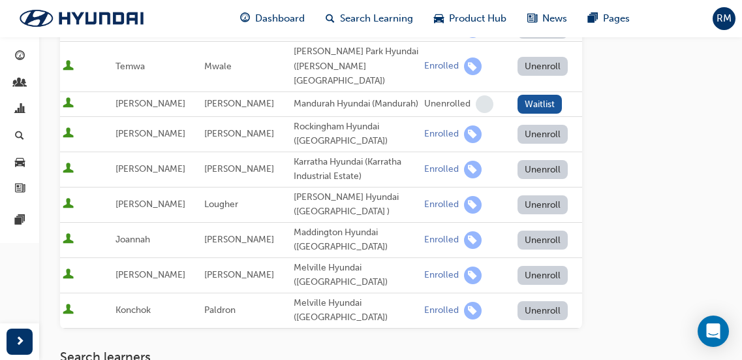
scroll to position [522, 0]
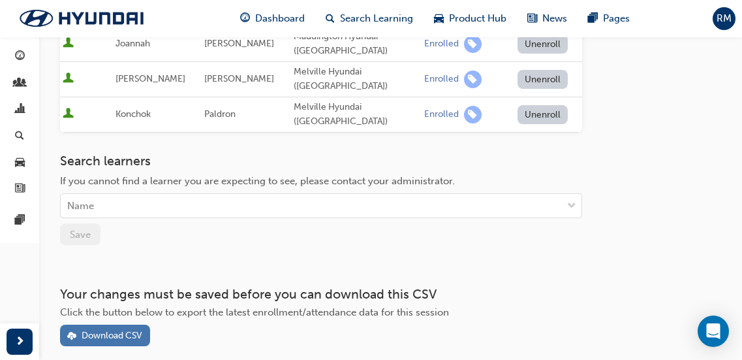
click at [134, 330] on div "Download CSV" at bounding box center [112, 335] width 61 height 11
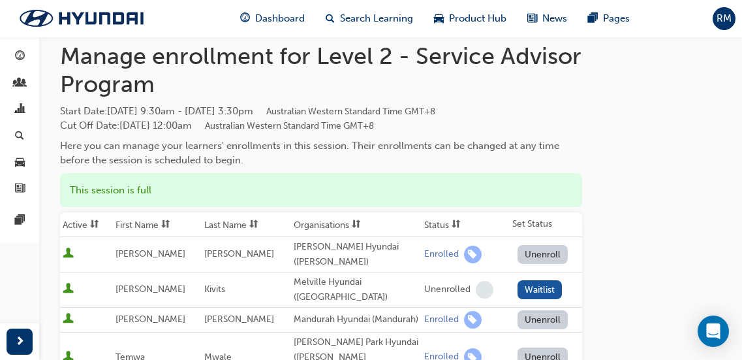
scroll to position [0, 0]
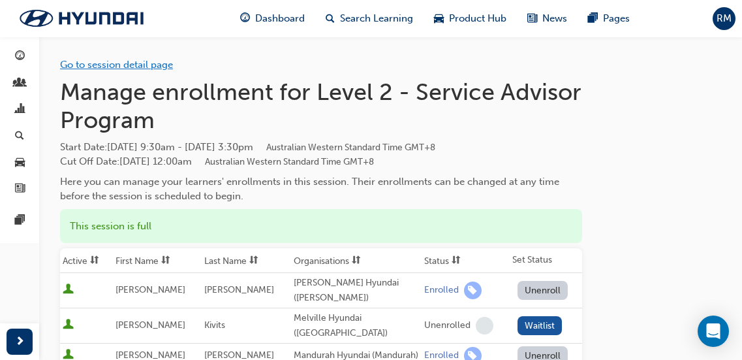
click at [129, 63] on link "Go to session detail page" at bounding box center [116, 65] width 113 height 12
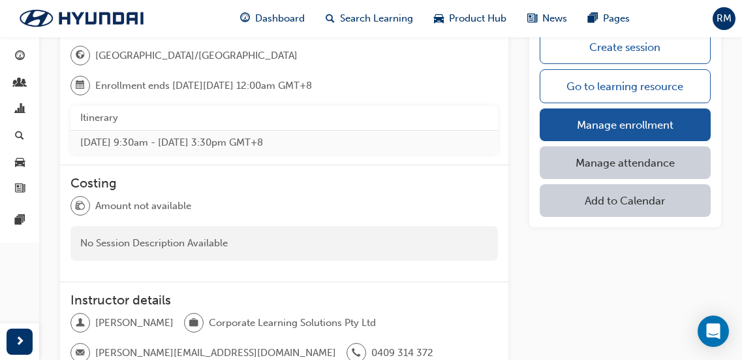
scroll to position [522, 0]
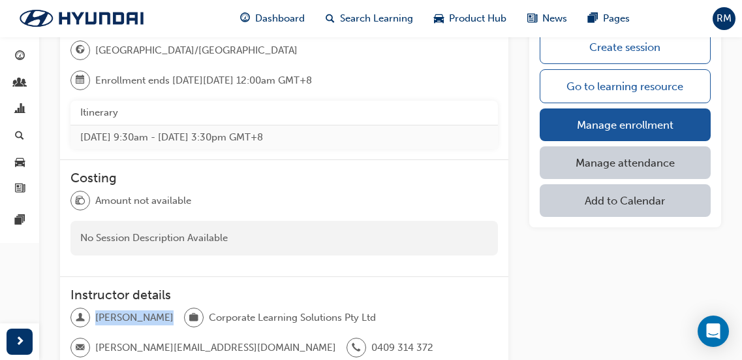
drag, startPoint x: 95, startPoint y: 287, endPoint x: 156, endPoint y: 285, distance: 60.8
click at [156, 310] on span "[PERSON_NAME]" at bounding box center [134, 317] width 78 height 15
copy span "[PERSON_NAME]"
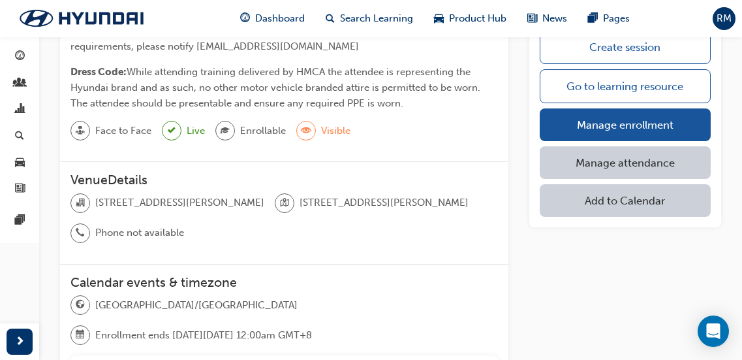
scroll to position [261, 0]
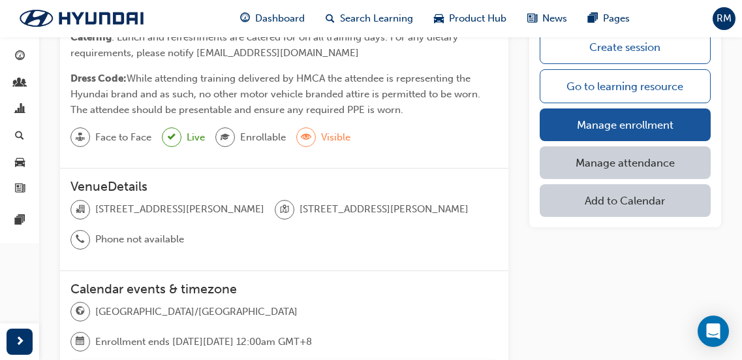
drag, startPoint x: 98, startPoint y: 210, endPoint x: 245, endPoint y: 210, distance: 146.9
click at [245, 210] on span "[STREET_ADDRESS][PERSON_NAME]" at bounding box center [179, 209] width 169 height 15
drag, startPoint x: 260, startPoint y: 206, endPoint x: 96, endPoint y: 204, distance: 163.8
click at [96, 204] on span "[STREET_ADDRESS][PERSON_NAME]" at bounding box center [179, 209] width 169 height 15
copy span "[STREET_ADDRESS][PERSON_NAME]"
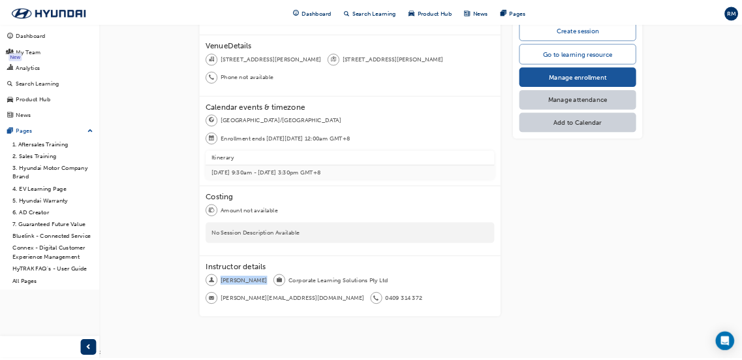
scroll to position [390, 0]
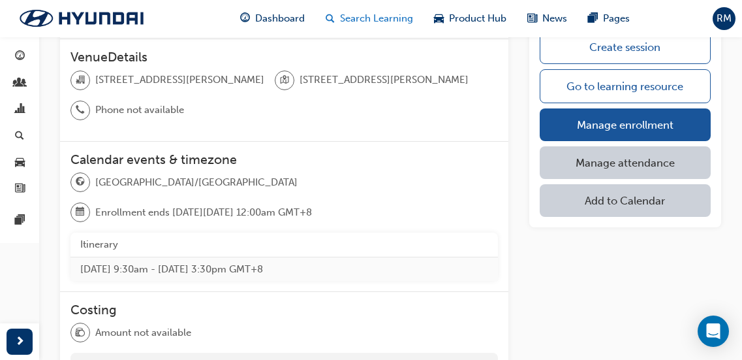
click at [379, 8] on div "Search Learning" at bounding box center [369, 18] width 108 height 27
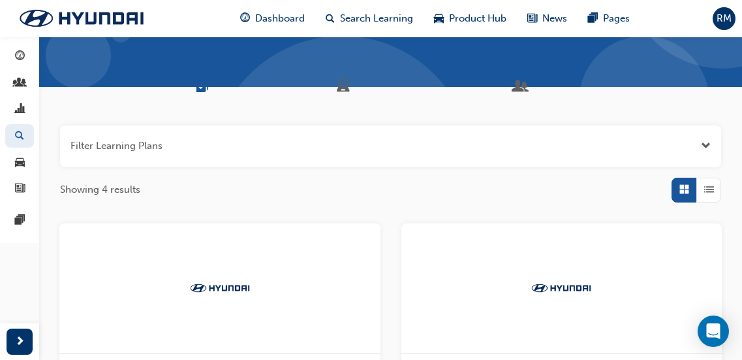
scroll to position [78, 0]
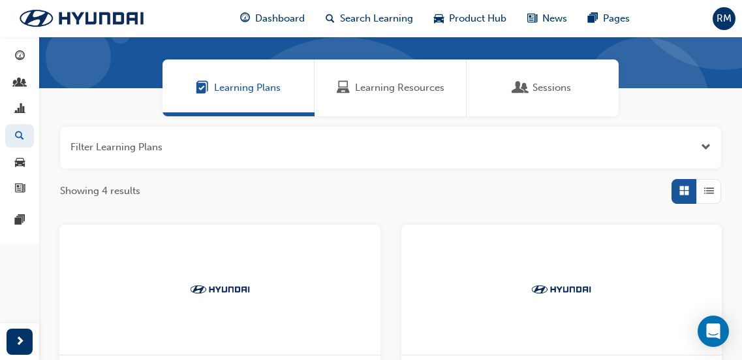
click at [389, 84] on span "Learning Resources" at bounding box center [399, 87] width 89 height 15
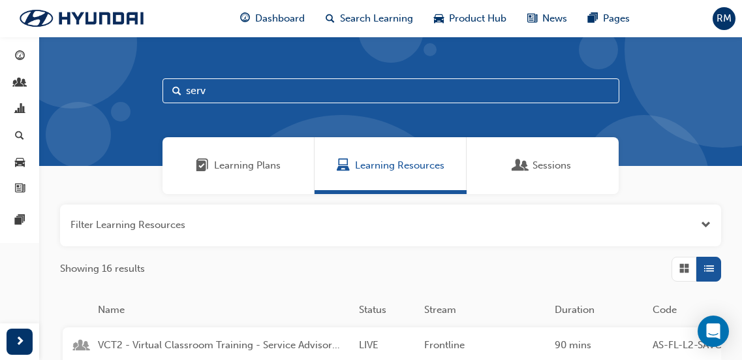
drag, startPoint x: 179, startPoint y: 86, endPoint x: 114, endPoint y: 79, distance: 66.2
click at [114, 79] on div "serv" at bounding box center [390, 101] width 703 height 129
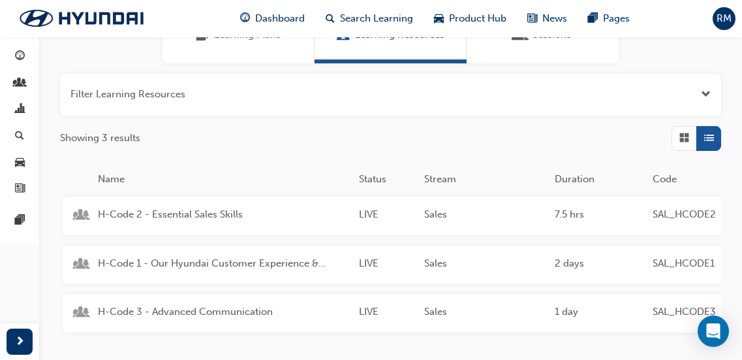
type input "H-c"
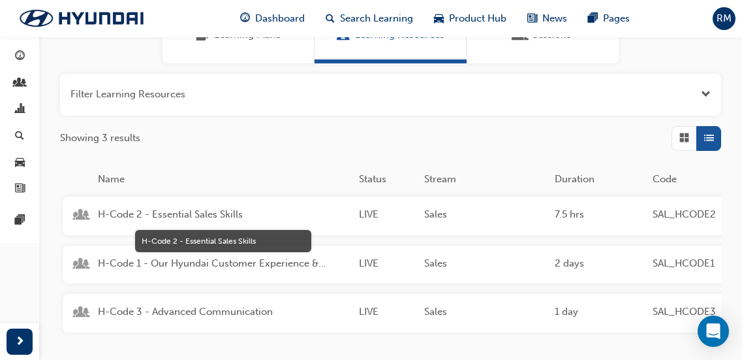
click at [193, 218] on span "H-Code 2 - Essential Sales Skills" at bounding box center [223, 214] width 251 height 15
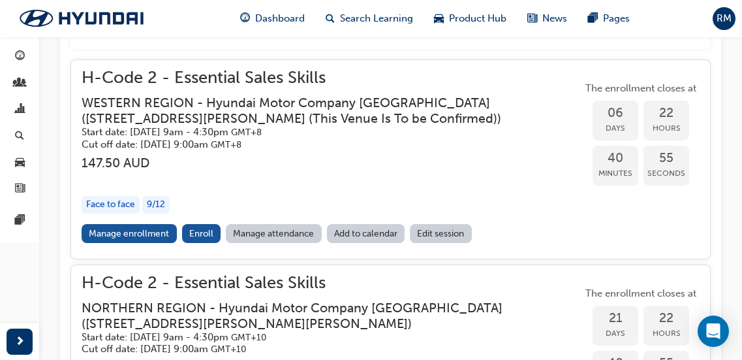
scroll to position [664, 0]
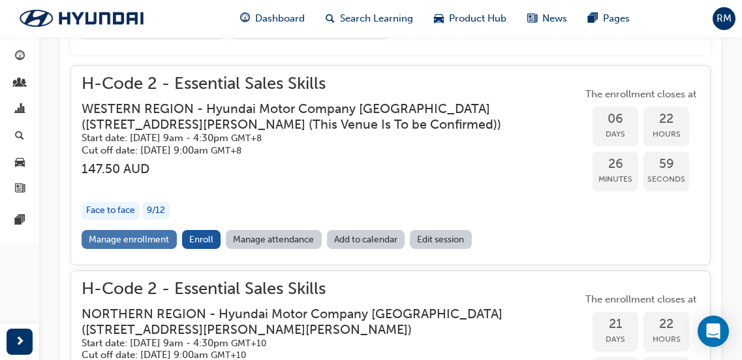
click at [140, 244] on link "Manage enrollment" at bounding box center [129, 239] width 95 height 19
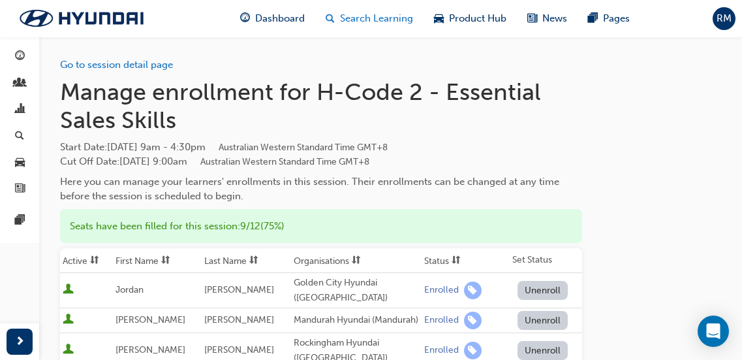
click at [370, 8] on div "Search Learning" at bounding box center [369, 18] width 108 height 27
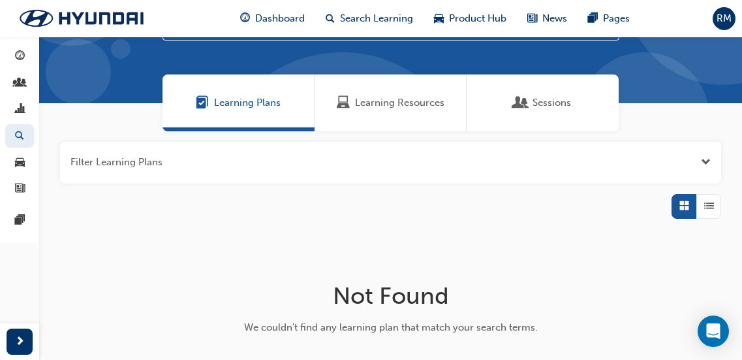
scroll to position [65, 0]
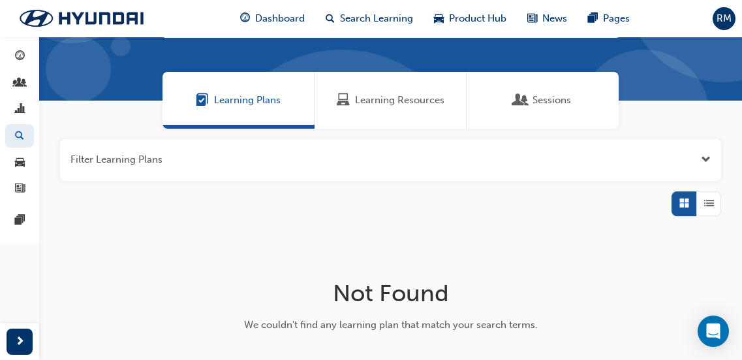
click at [390, 89] on div "Learning Resources" at bounding box center [391, 100] width 152 height 57
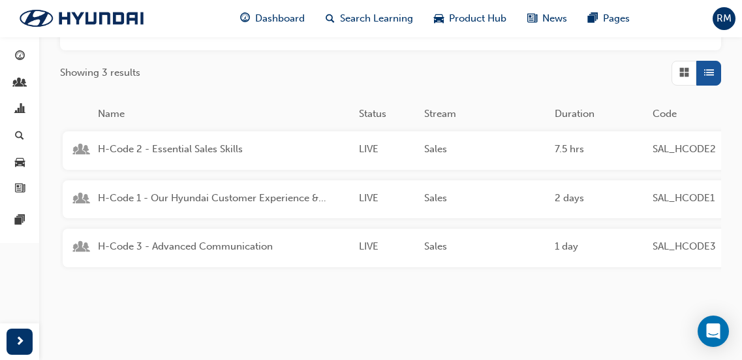
click at [232, 240] on span "H-Code 3 - Advanced Communication" at bounding box center [223, 246] width 251 height 15
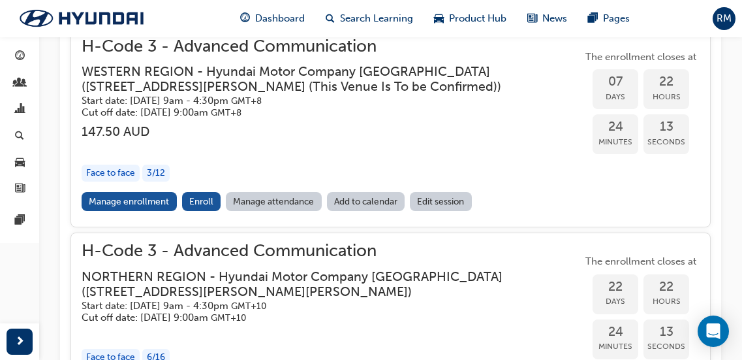
scroll to position [873, 0]
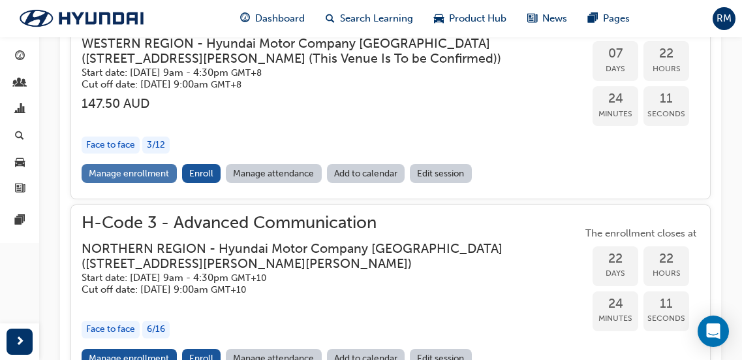
click at [142, 176] on link "Manage enrollment" at bounding box center [129, 173] width 95 height 19
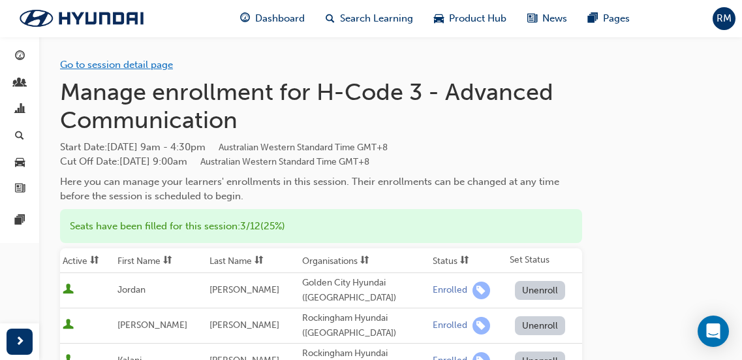
click at [136, 66] on link "Go to session detail page" at bounding box center [116, 65] width 113 height 12
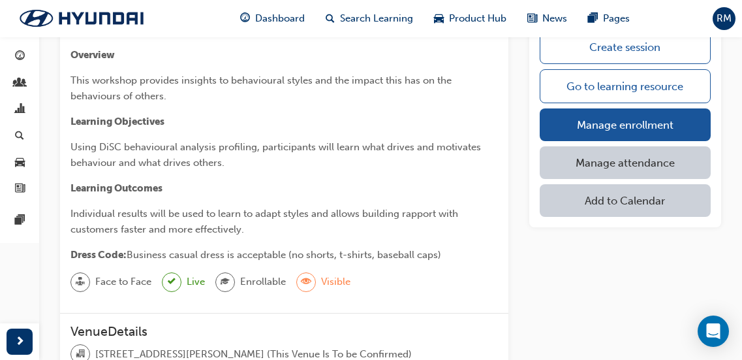
scroll to position [326, 0]
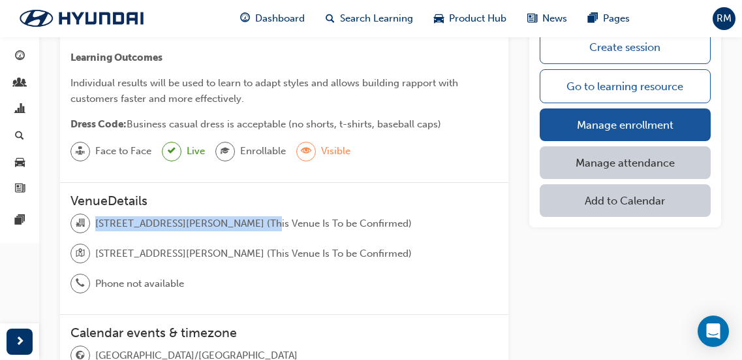
drag, startPoint x: 96, startPoint y: 225, endPoint x: 259, endPoint y: 223, distance: 163.2
click at [259, 223] on span "[STREET_ADDRESS][PERSON_NAME] (This Venue Is To be Confirmed)" at bounding box center [253, 223] width 317 height 15
copy span "[STREET_ADDRESS][PERSON_NAME]"
